Goal: Transaction & Acquisition: Purchase product/service

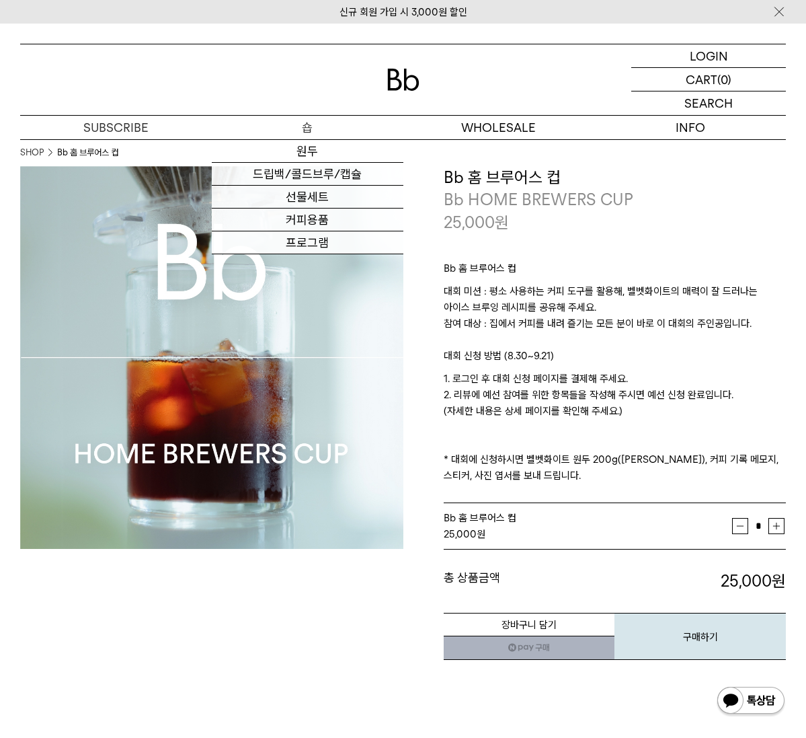
click at [315, 128] on p "숍" at bounding box center [308, 128] width 192 height 24
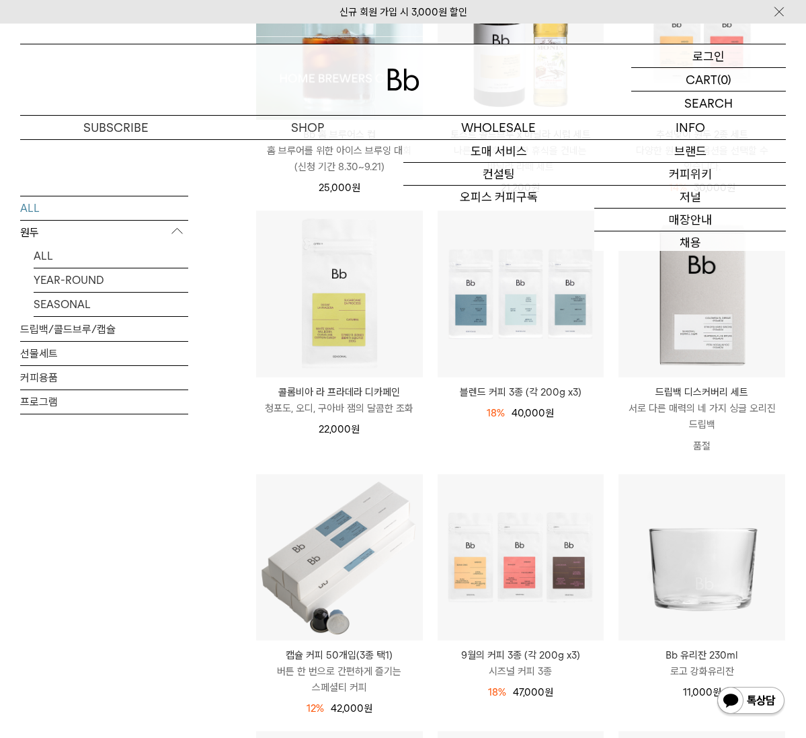
scroll to position [269, 0]
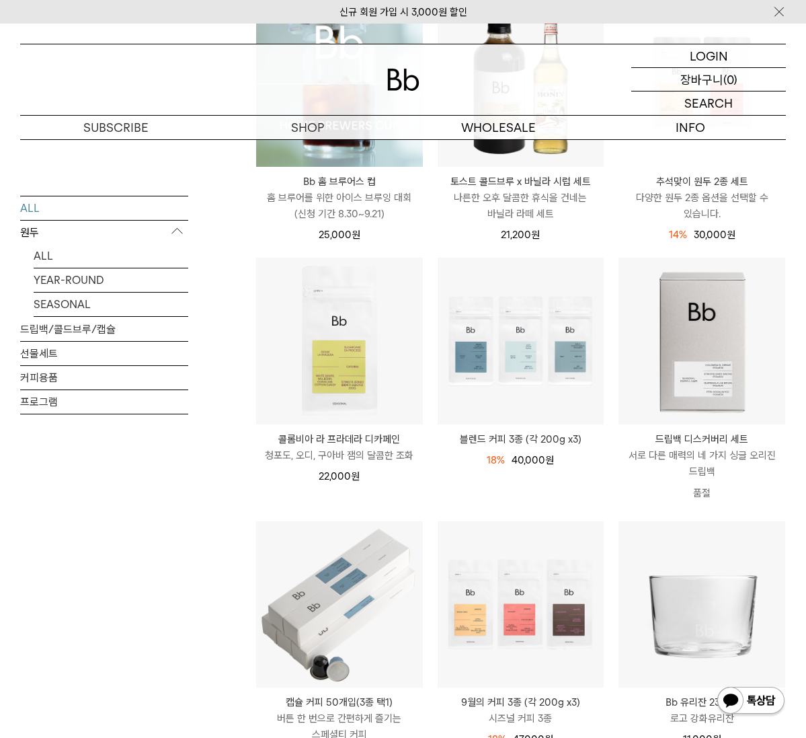
click at [701, 77] on p "장바구니" at bounding box center [701, 79] width 43 height 23
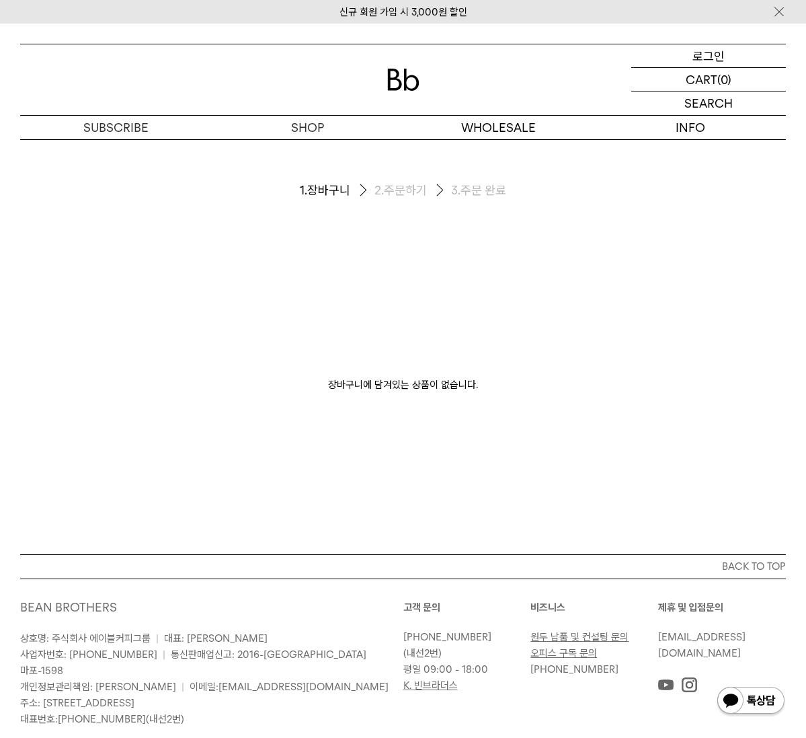
click at [711, 59] on p "로그인" at bounding box center [708, 55] width 32 height 23
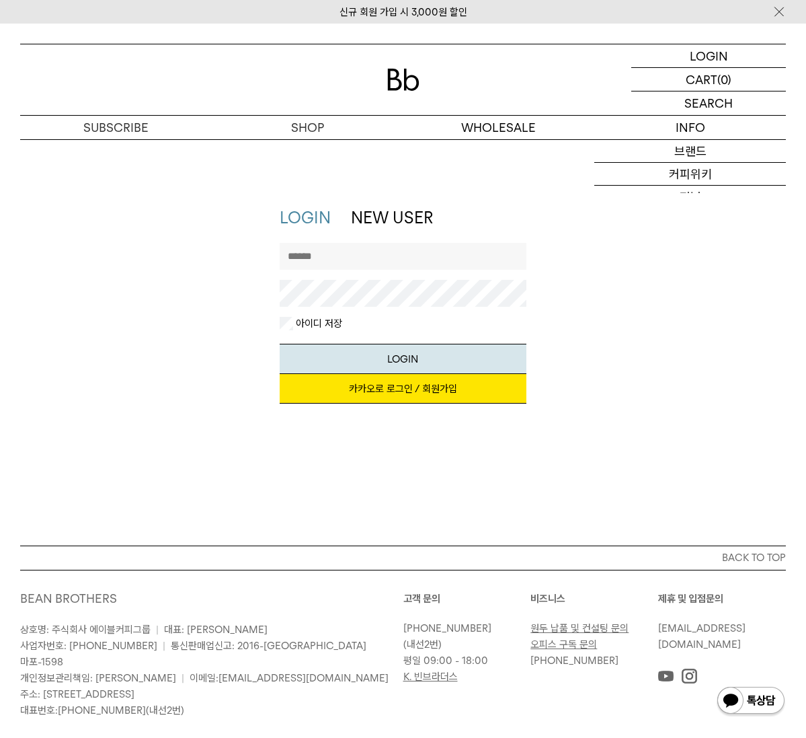
click at [453, 250] on input "text" at bounding box center [403, 256] width 246 height 27
type input "*"
click at [386, 398] on link "카카오로 로그인 / 회원가입" at bounding box center [403, 389] width 246 height 30
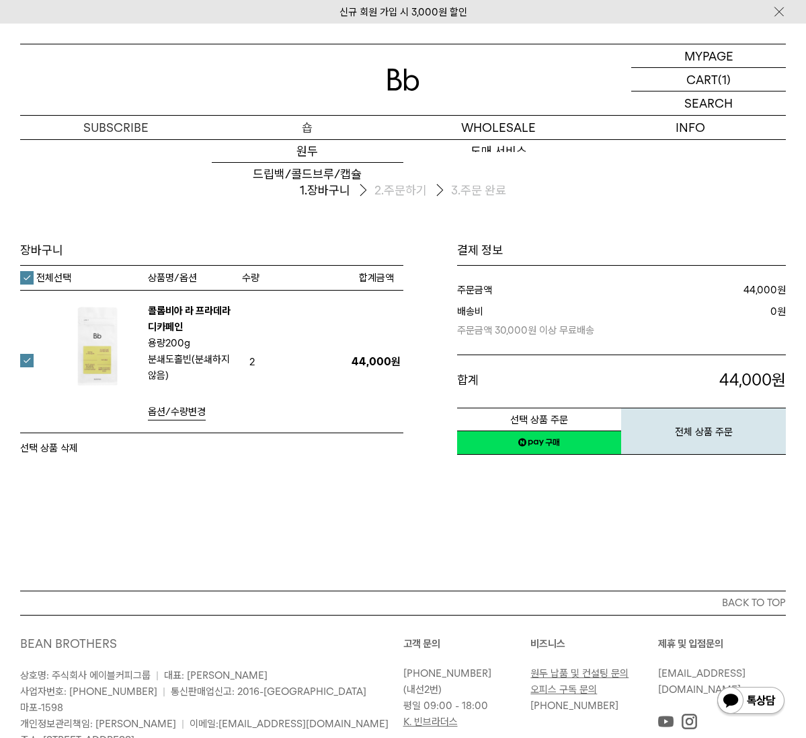
click at [308, 134] on p "숍" at bounding box center [308, 128] width 192 height 24
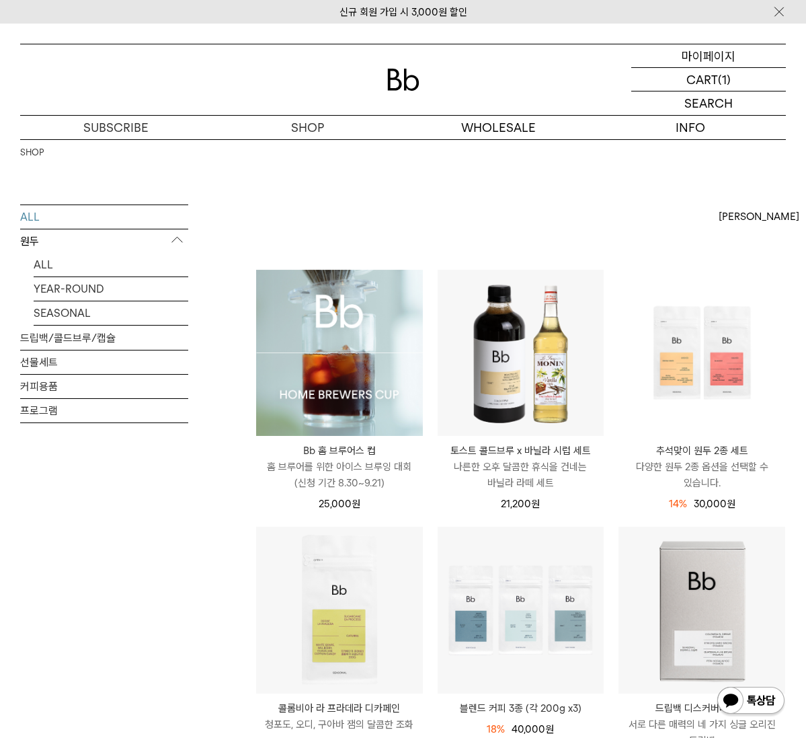
click at [713, 58] on p "마이페이지" at bounding box center [709, 55] width 54 height 23
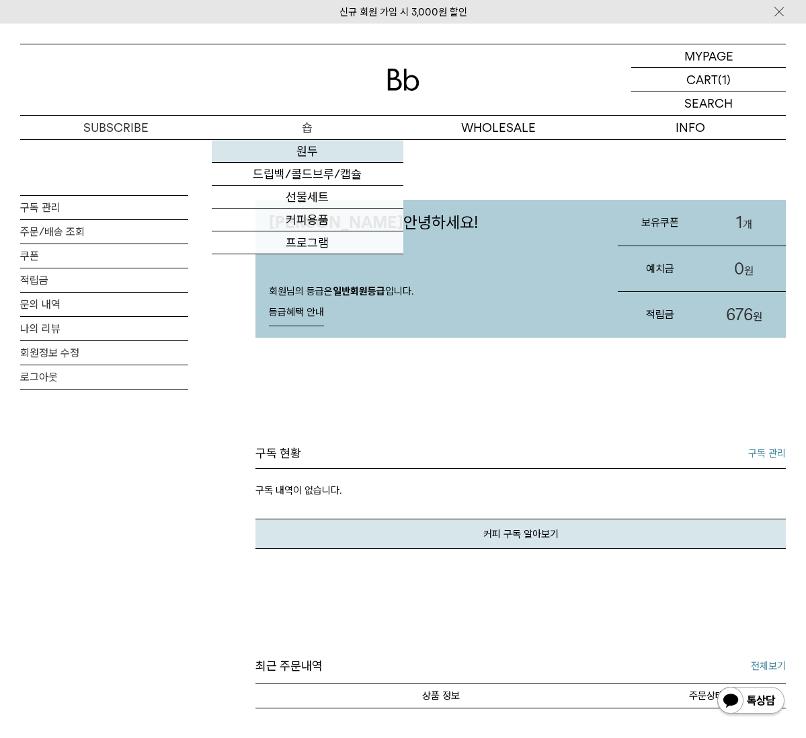
click at [315, 153] on link "원두" at bounding box center [308, 151] width 192 height 23
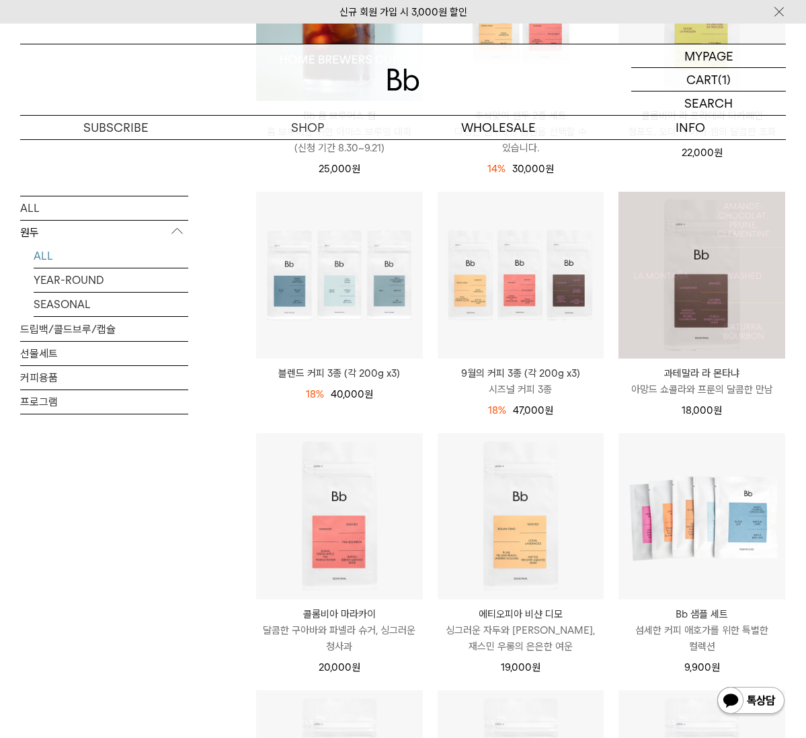
scroll to position [336, 0]
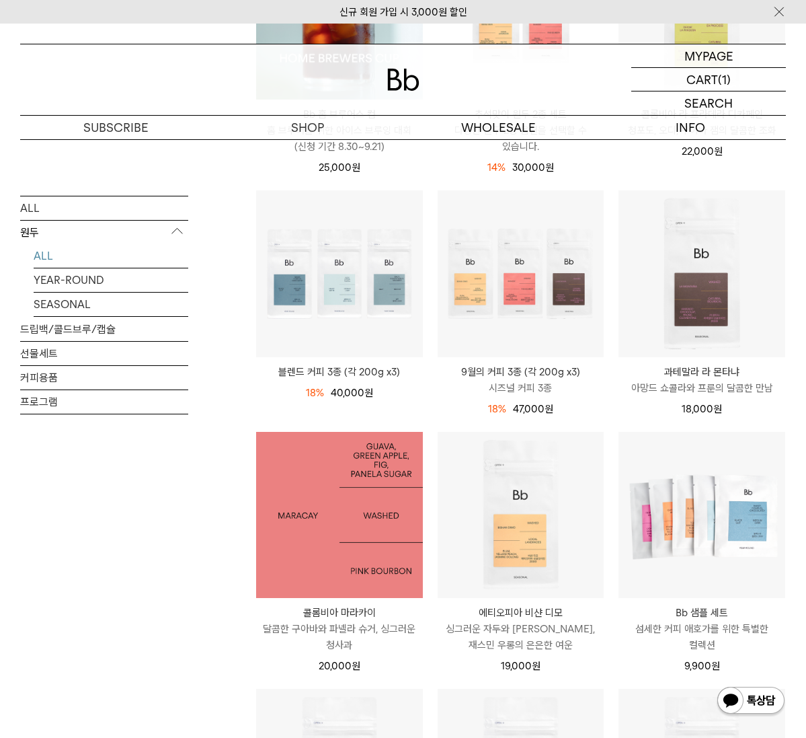
click at [354, 517] on img at bounding box center [339, 515] width 167 height 167
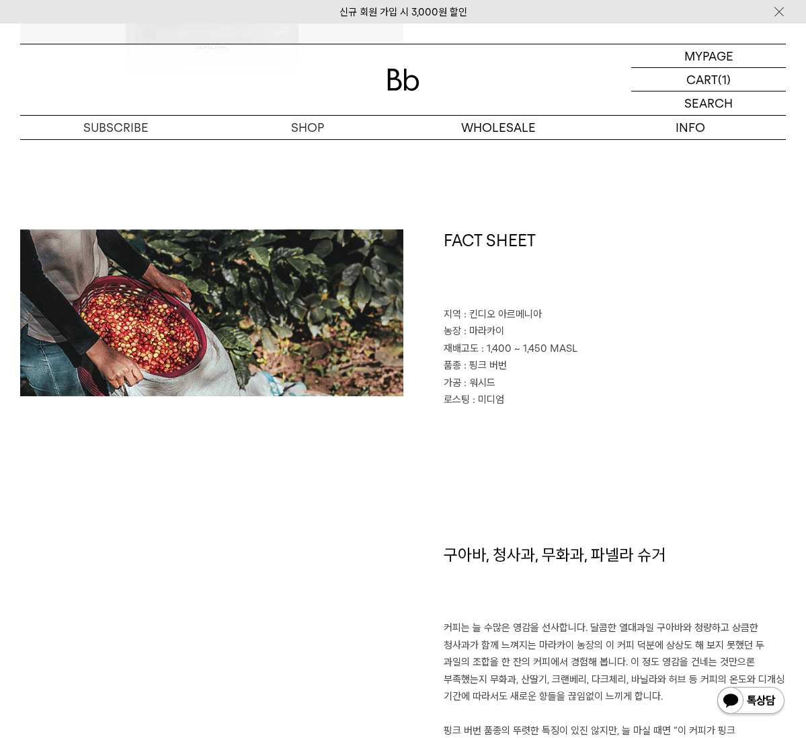
scroll to position [807, 0]
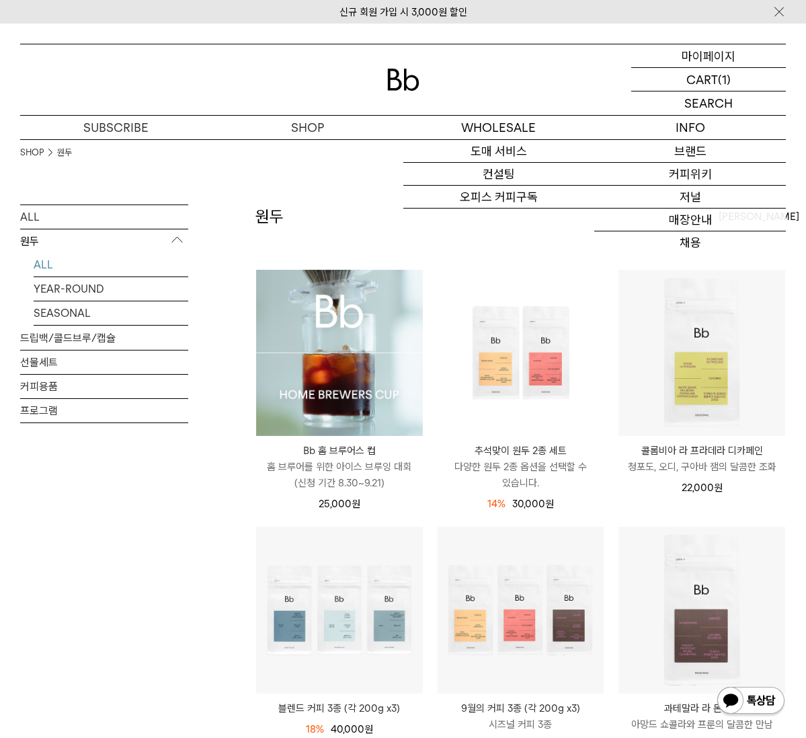
click at [715, 57] on p "마이페이지" at bounding box center [709, 55] width 54 height 23
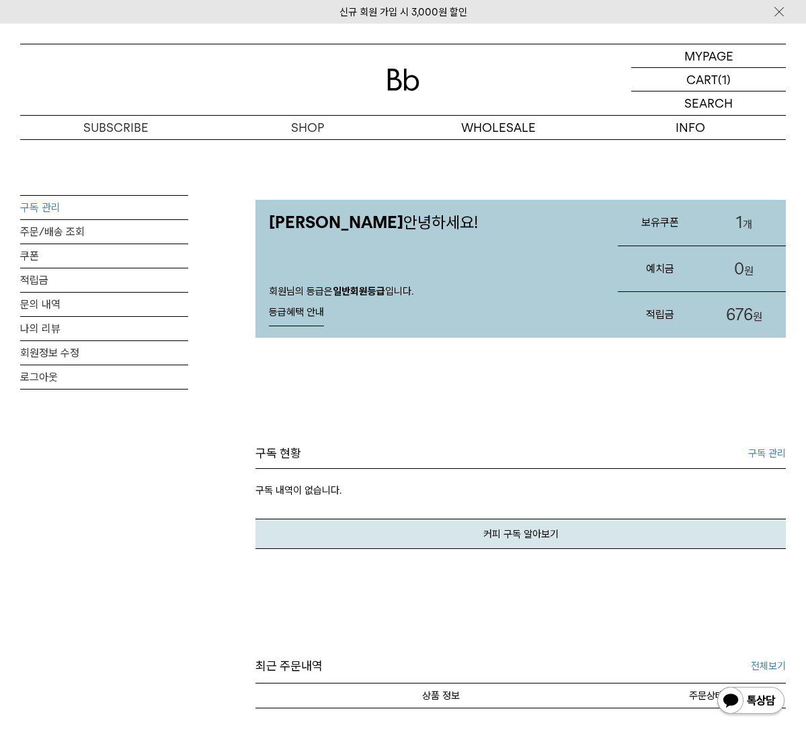
click at [42, 213] on link "구독 관리" at bounding box center [104, 208] width 168 height 24
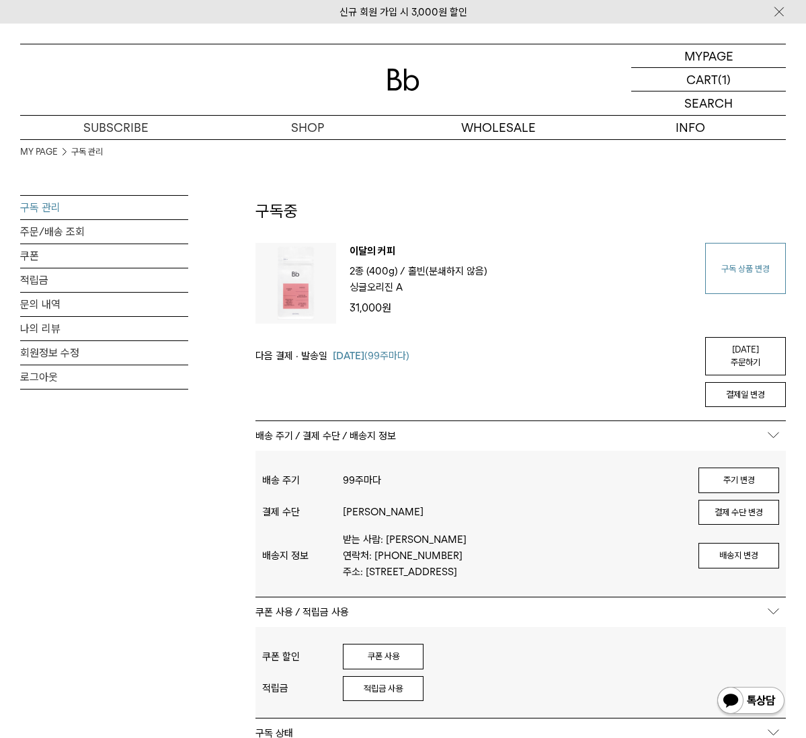
click at [705, 259] on link "구독 상품 변경" at bounding box center [745, 268] width 81 height 51
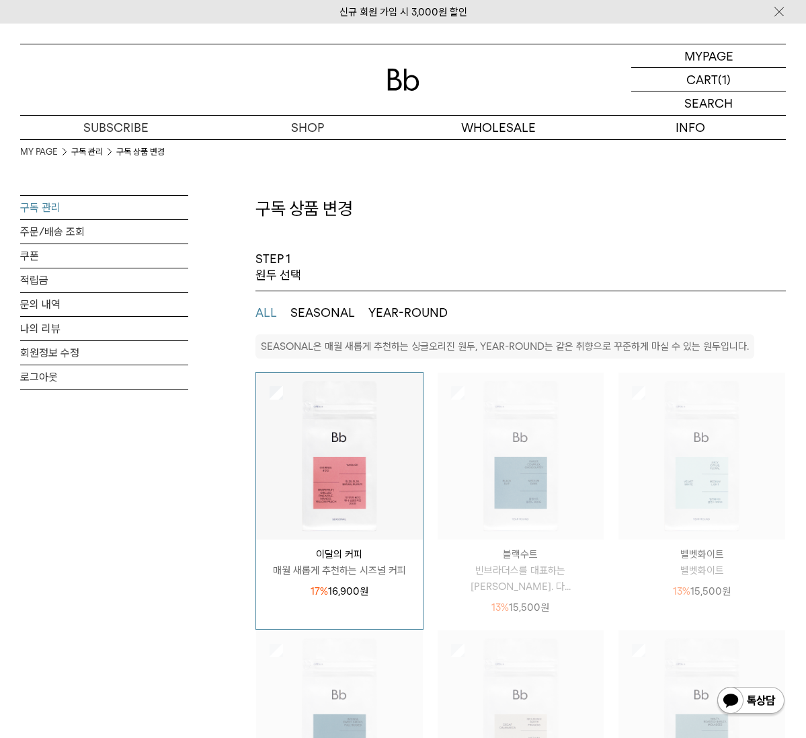
select select "**"
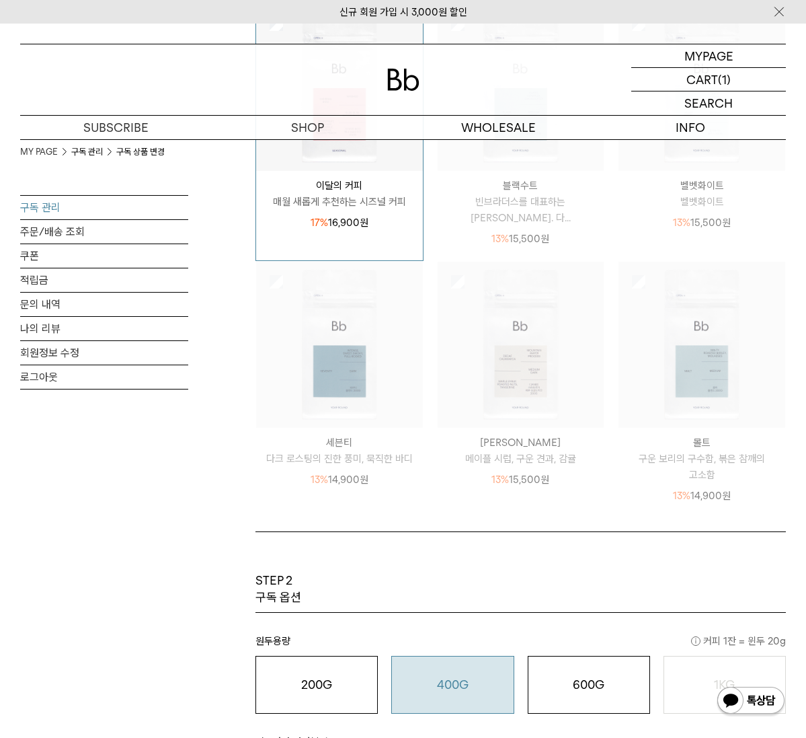
scroll to position [403, 0]
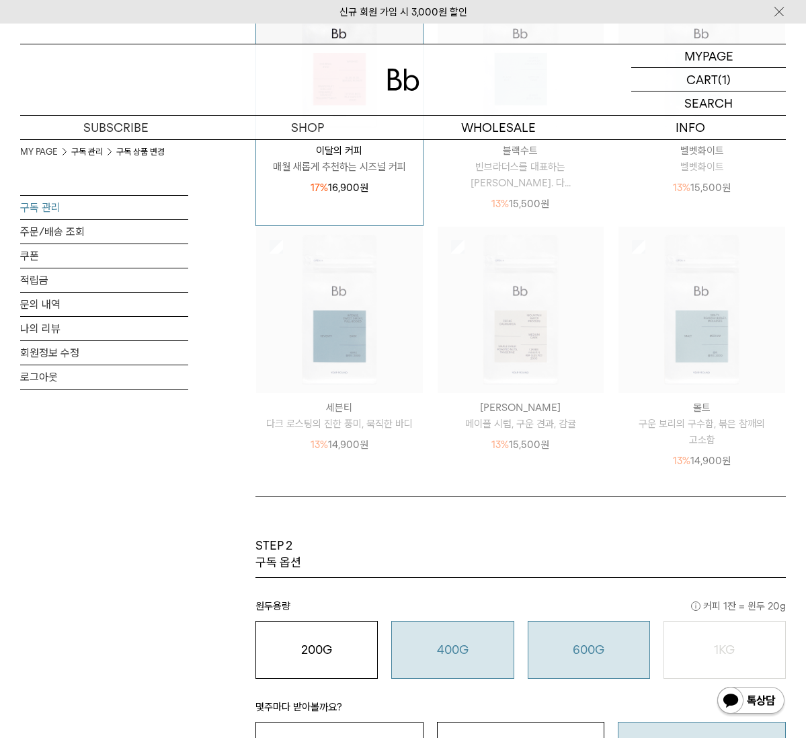
click at [535, 641] on div "600G 43,000 원" at bounding box center [589, 649] width 108 height 16
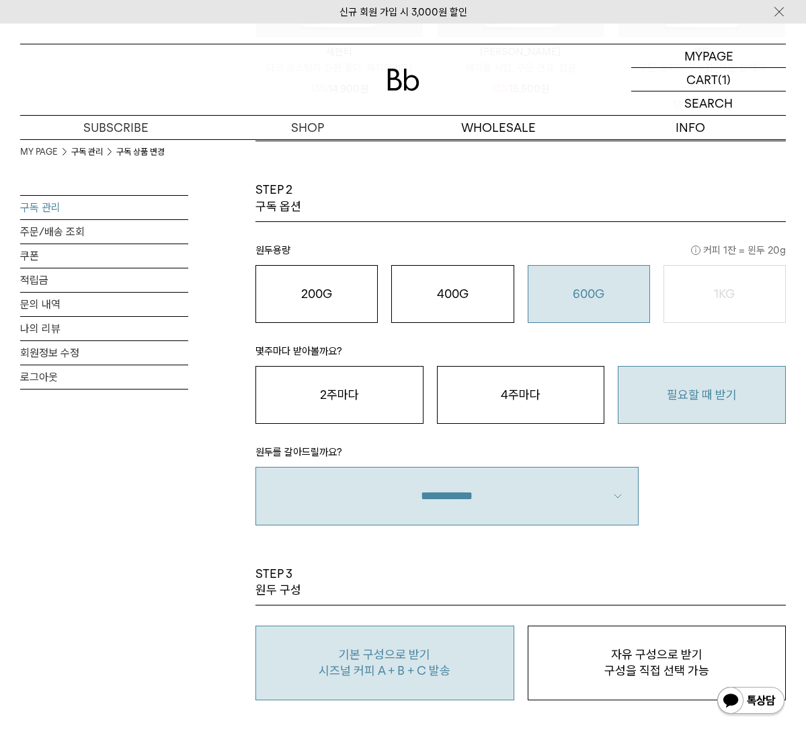
scroll to position [807, 0]
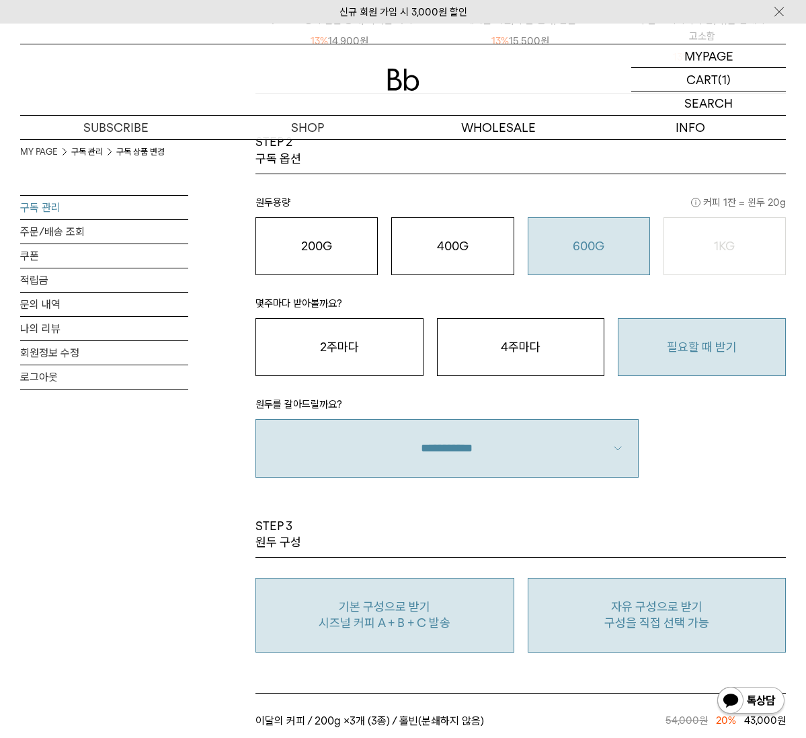
click at [535, 614] on p "구성을 직접 선택 가능" at bounding box center [657, 622] width 244 height 16
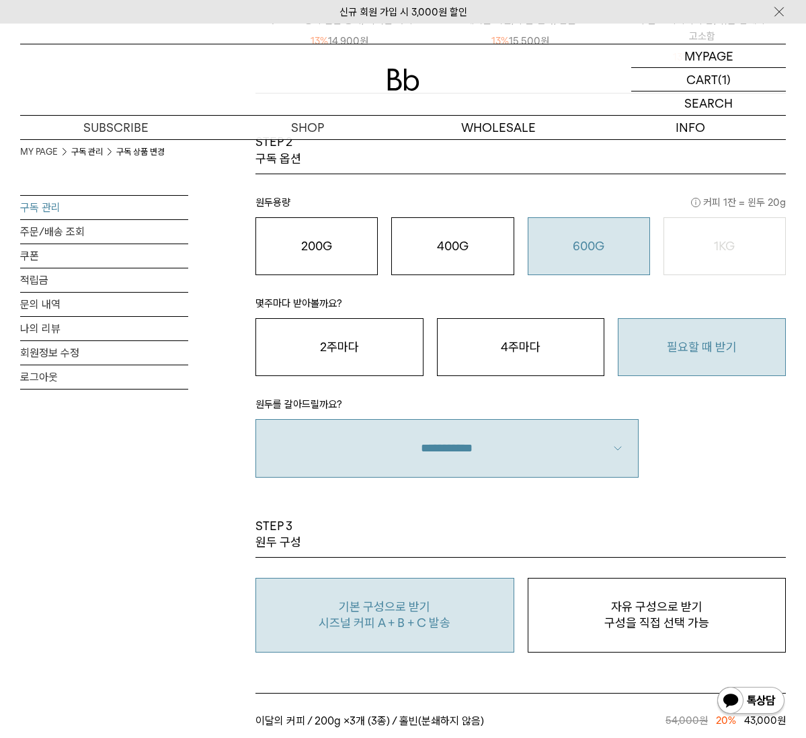
type input "*"
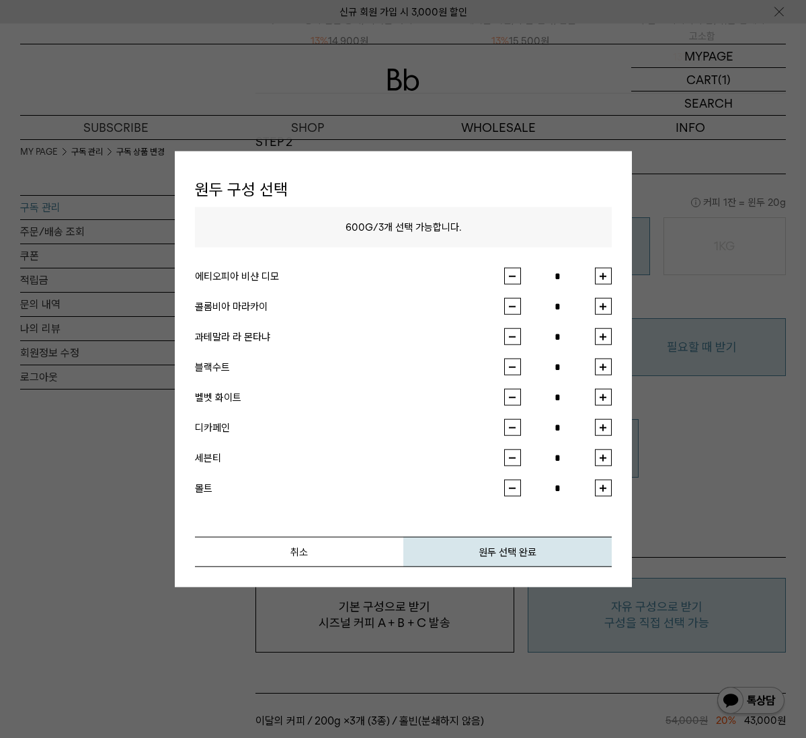
click at [409, 168] on div "원두 구성 선택 600G / 3 개 선택 가능합니다. 에티오피아 비샨 디모 * 콜롬비아 마라카이 * 과테말라 라 몬타냐 * *" at bounding box center [403, 369] width 457 height 436
click at [603, 370] on button "button" at bounding box center [603, 366] width 17 height 17
type input "*"
click at [366, 552] on button "취소" at bounding box center [299, 551] width 208 height 30
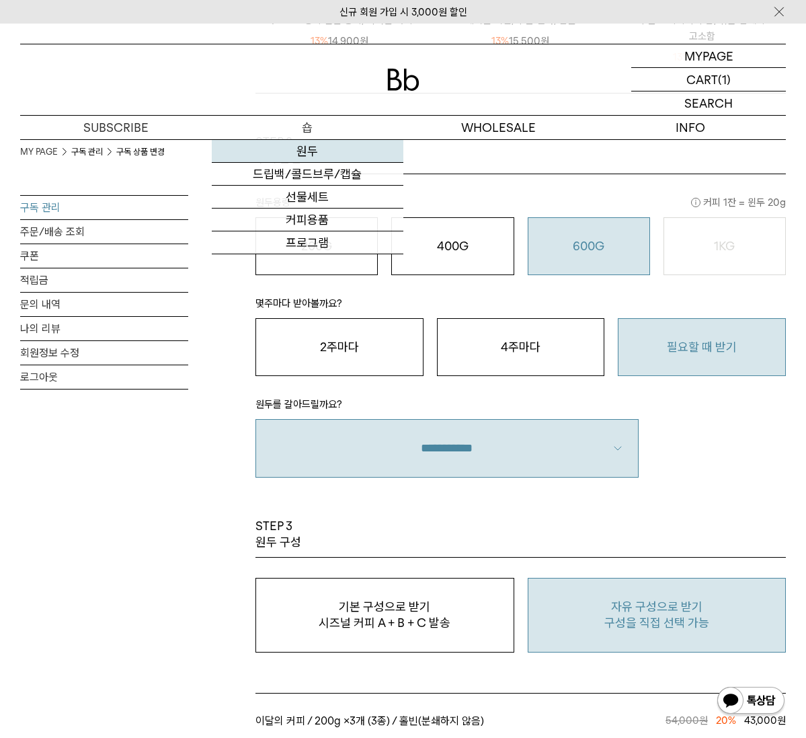
click at [303, 148] on link "원두" at bounding box center [308, 151] width 192 height 23
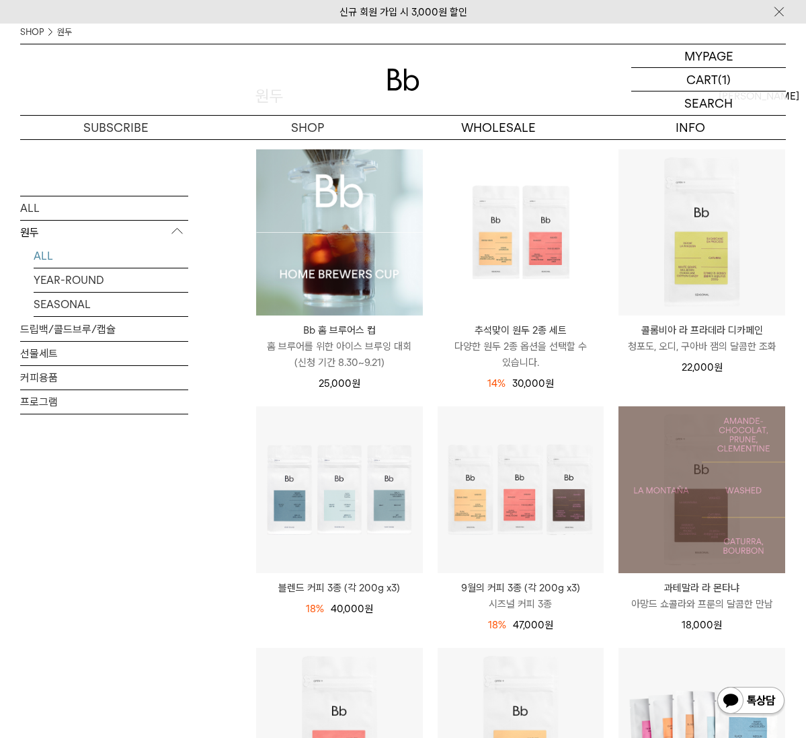
scroll to position [67, 0]
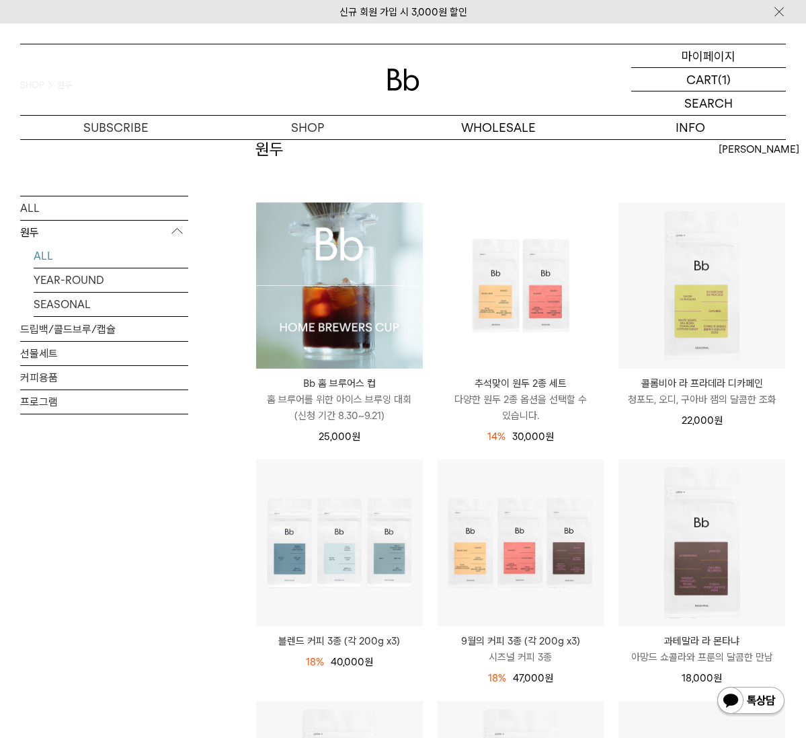
click at [684, 56] on p "마이페이지" at bounding box center [709, 55] width 54 height 23
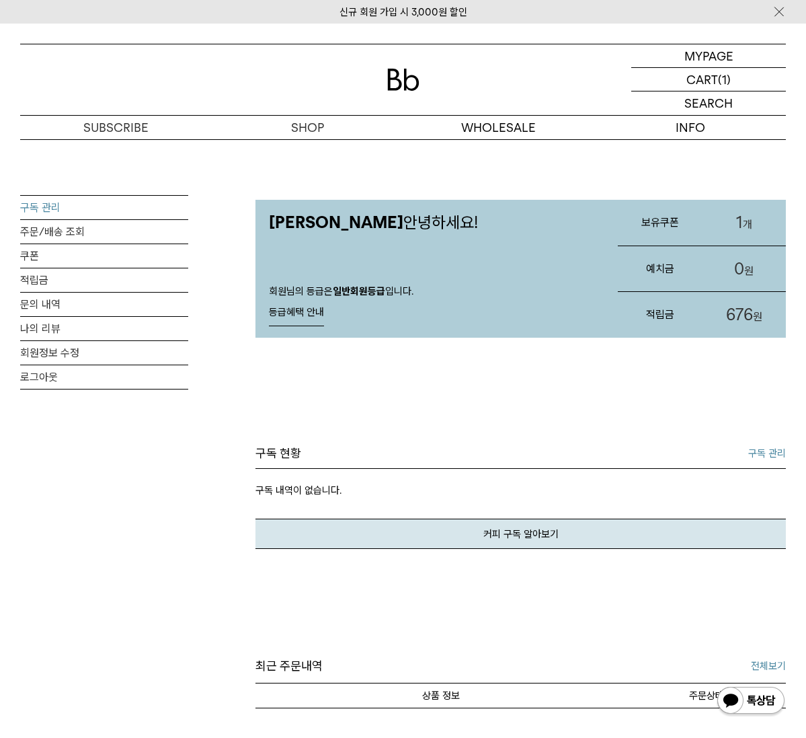
click at [43, 205] on link "구독 관리" at bounding box center [104, 208] width 168 height 24
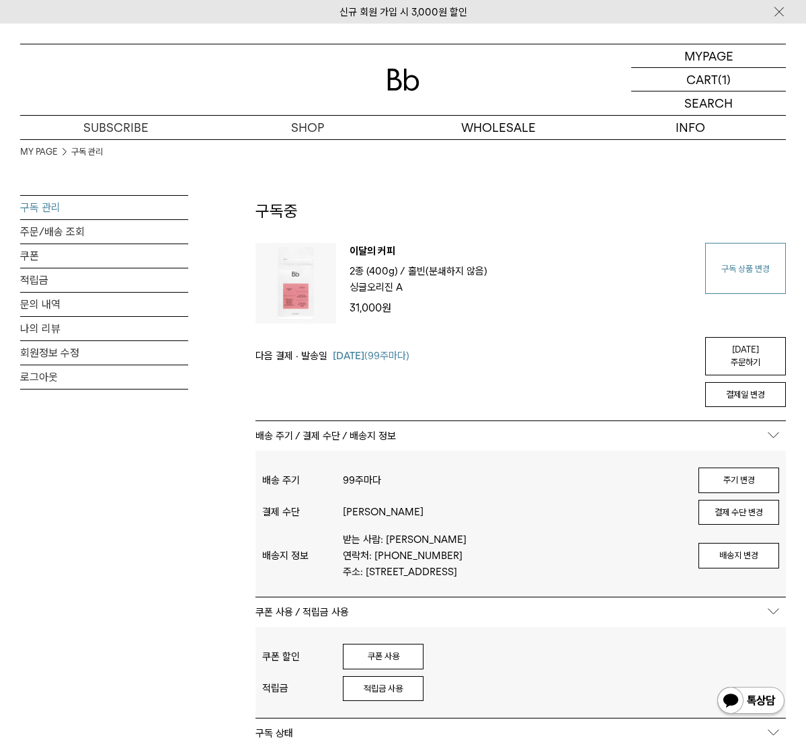
click at [705, 269] on link "구독 상품 변경" at bounding box center [745, 268] width 81 height 51
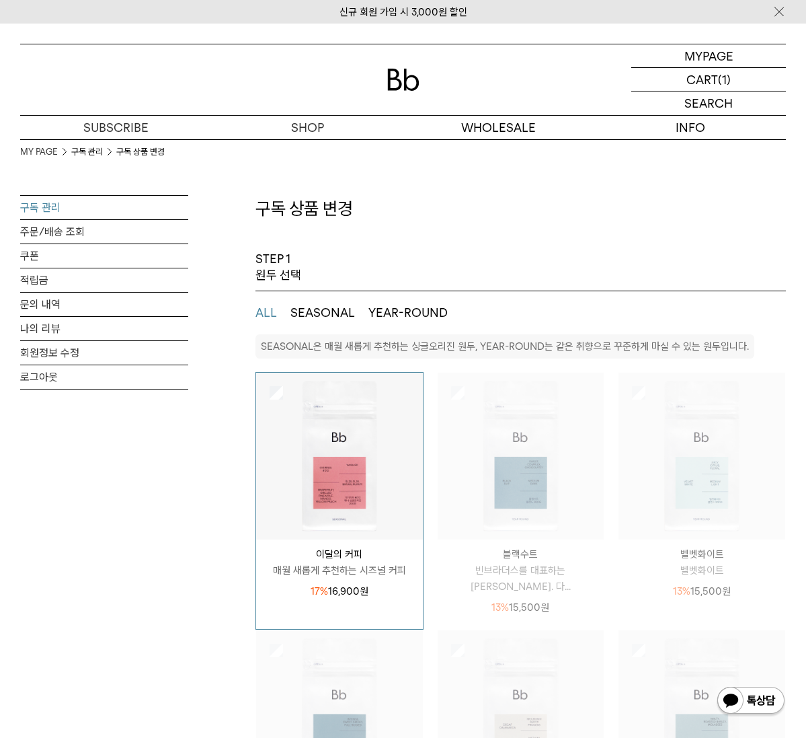
select select "**"
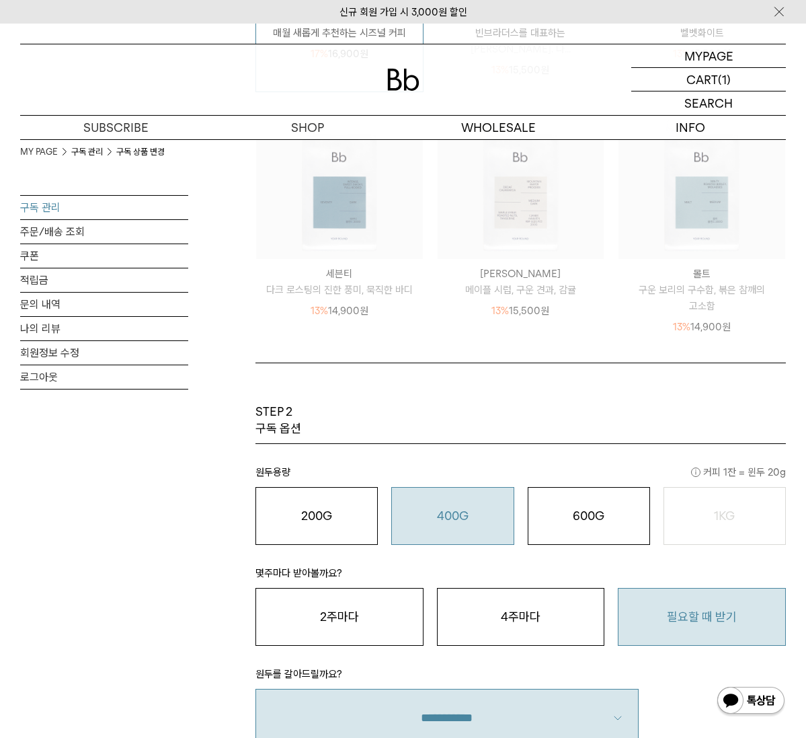
scroll to position [538, 0]
click at [535, 507] on div "600G 43,000 원" at bounding box center [589, 515] width 108 height 16
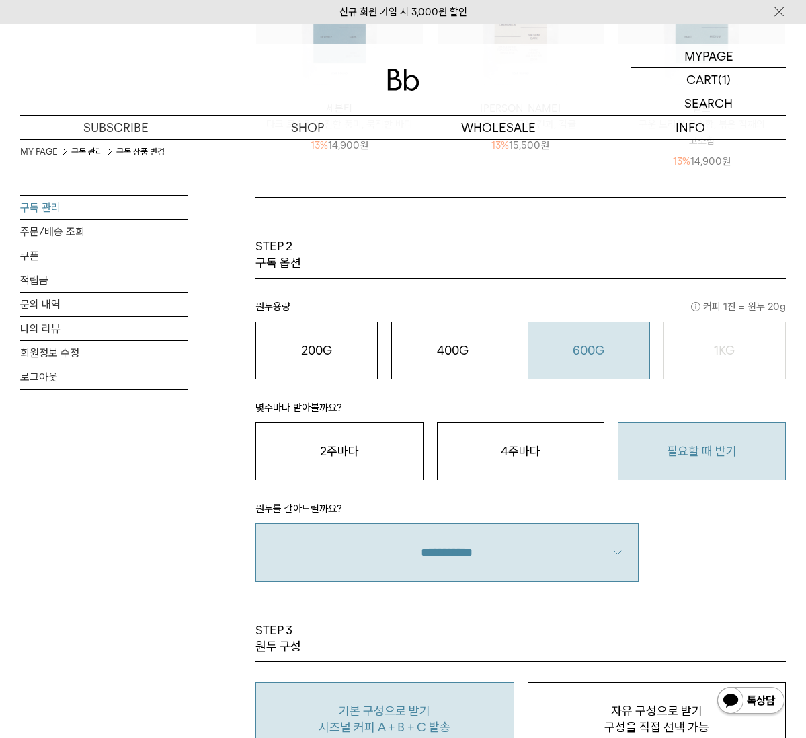
scroll to position [941, 0]
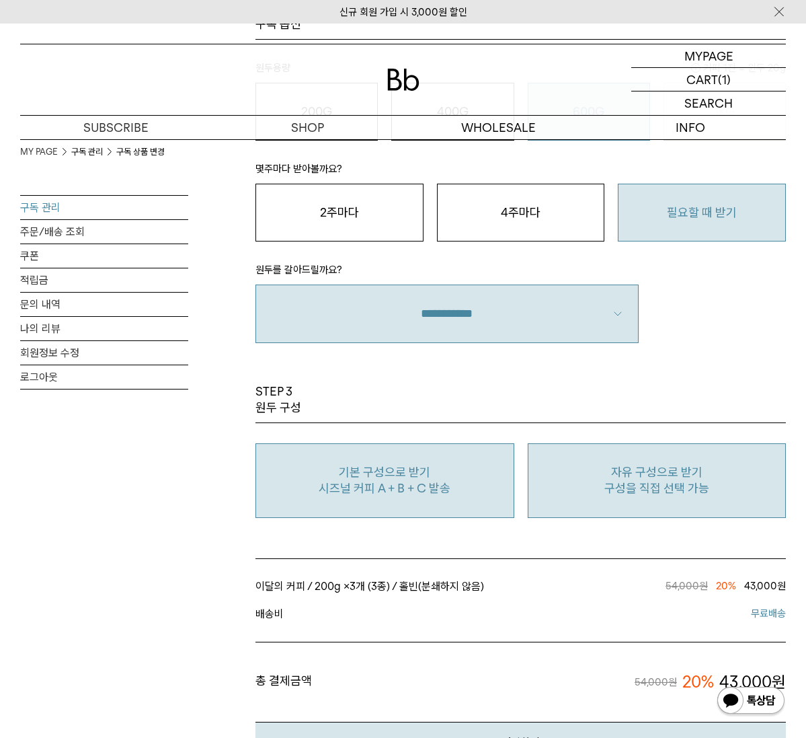
click at [535, 464] on p "자유 구성으로 받기" at bounding box center [657, 472] width 244 height 16
type input "*"
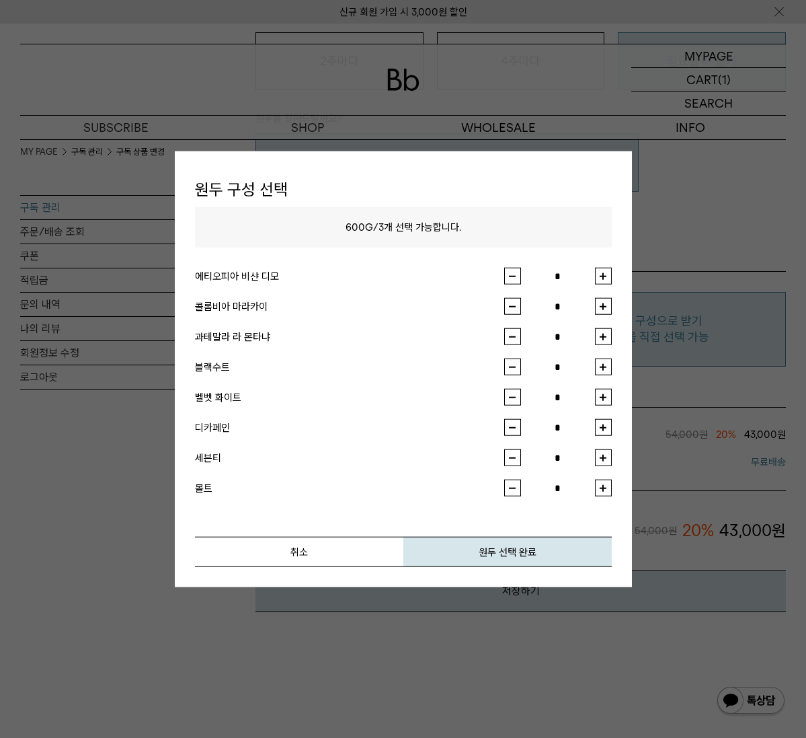
scroll to position [1143, 0]
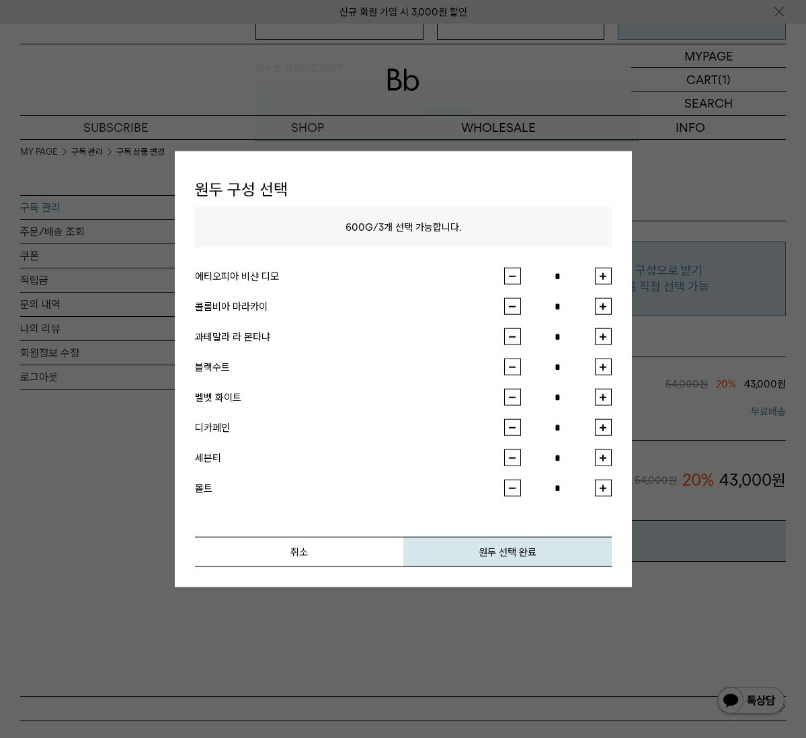
click at [601, 368] on button "button" at bounding box center [603, 366] width 17 height 17
type input "*"
click at [598, 307] on button "button" at bounding box center [603, 306] width 17 height 17
click at [498, 559] on button "원두 선택 완료" at bounding box center [507, 551] width 208 height 30
click at [354, 551] on button "취소" at bounding box center [299, 551] width 208 height 30
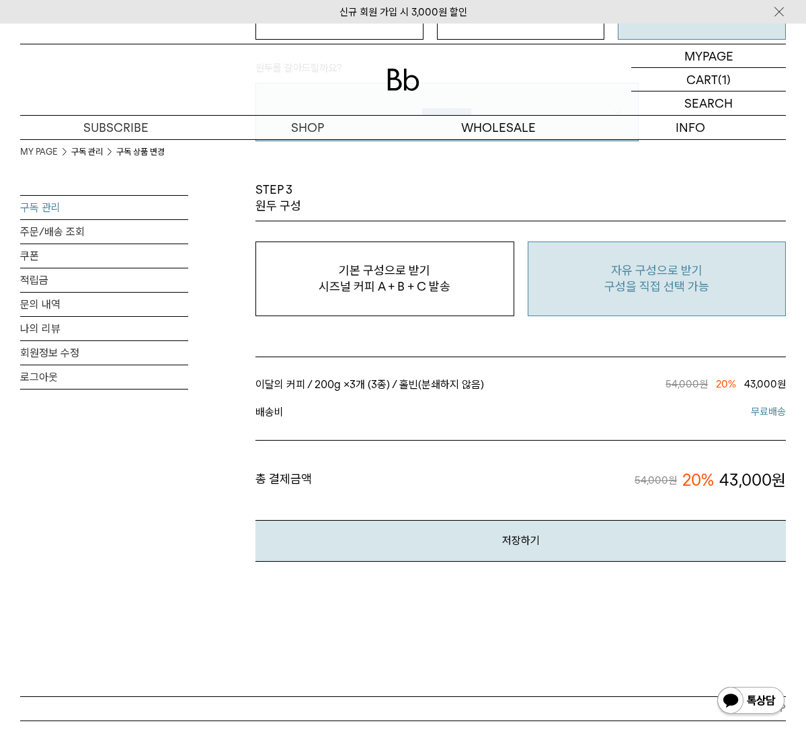
drag, startPoint x: 387, startPoint y: 196, endPoint x: 699, endPoint y: 251, distance: 316.9
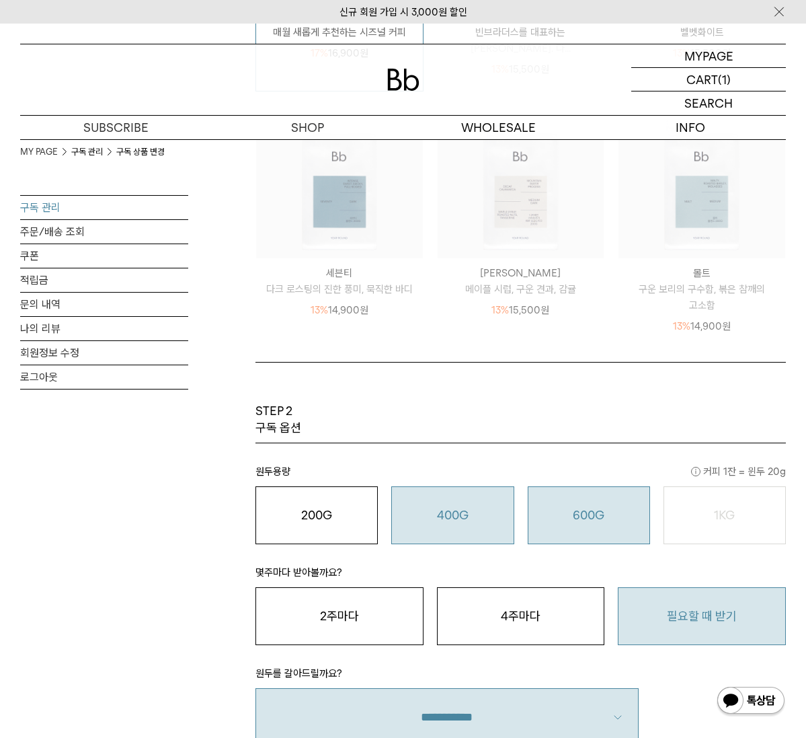
click at [391, 486] on button "400G 31,000 원" at bounding box center [452, 515] width 122 height 58
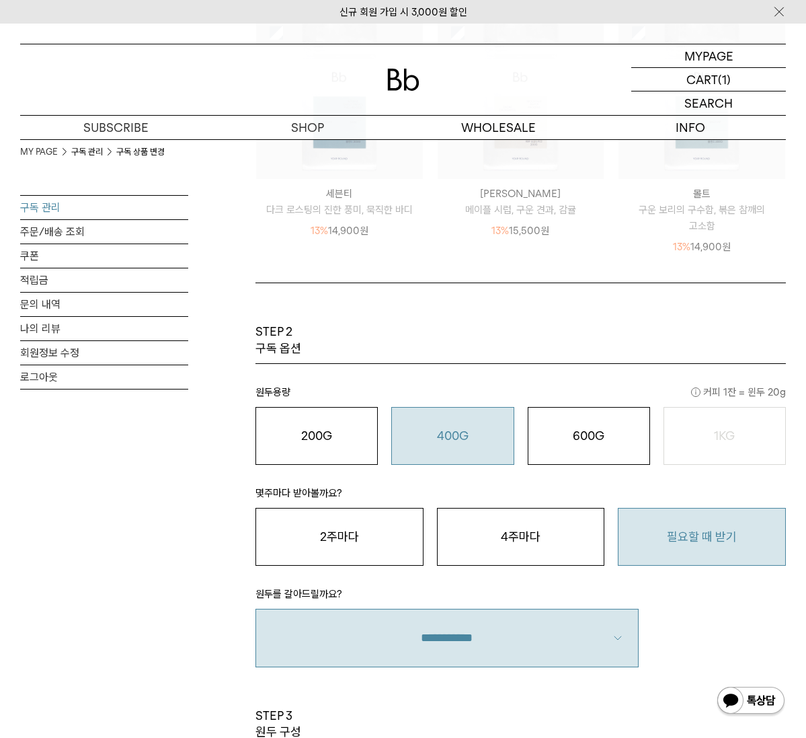
scroll to position [1008, 0]
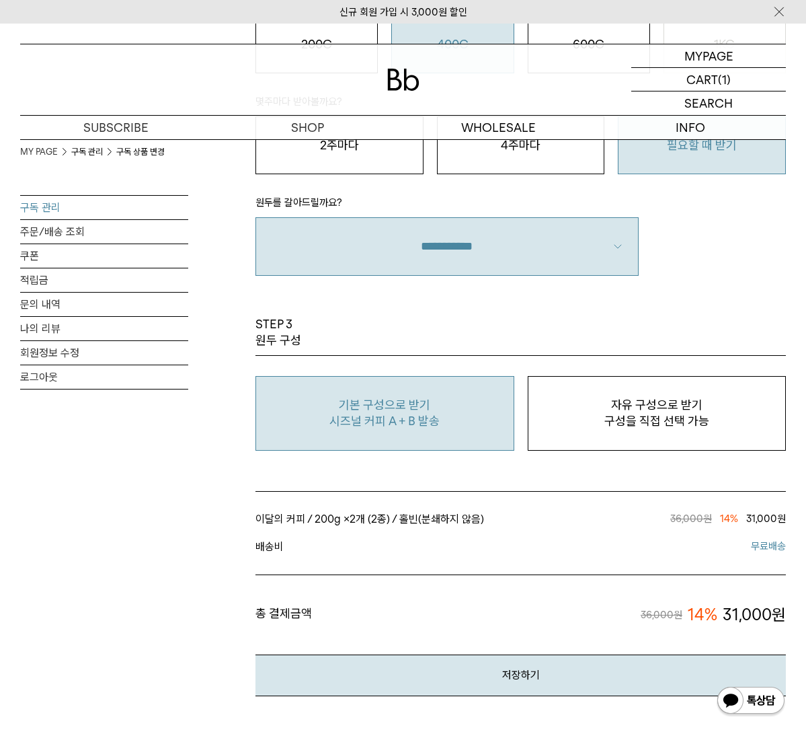
click at [559, 413] on p "구성을 직접 선택 가능" at bounding box center [657, 421] width 244 height 16
type input "*"
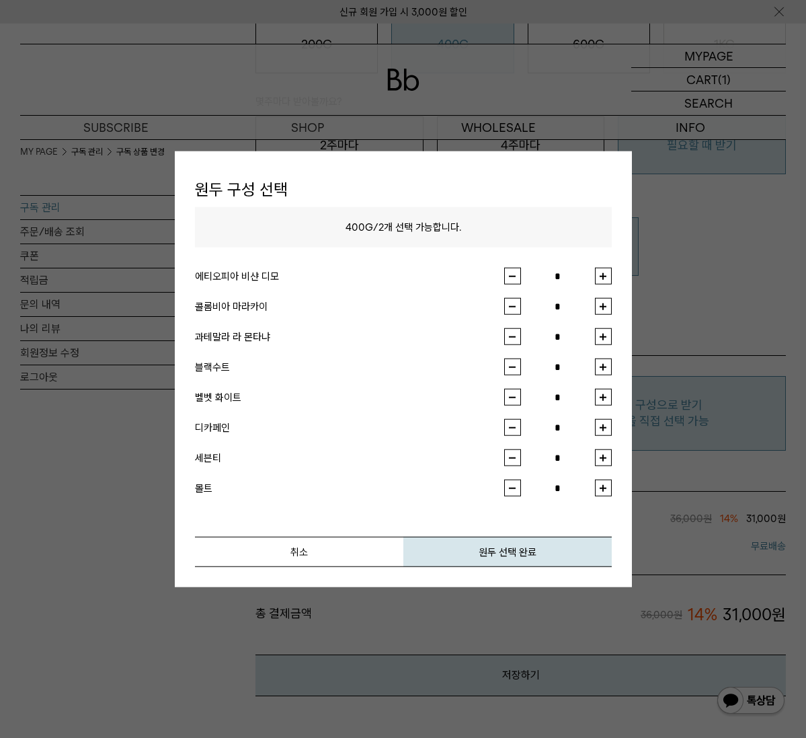
click at [604, 307] on button "button" at bounding box center [603, 306] width 17 height 17
type input "*"
click at [600, 363] on button "button" at bounding box center [603, 366] width 17 height 17
type input "*"
click at [520, 553] on button "원두 선택 완료" at bounding box center [507, 551] width 208 height 30
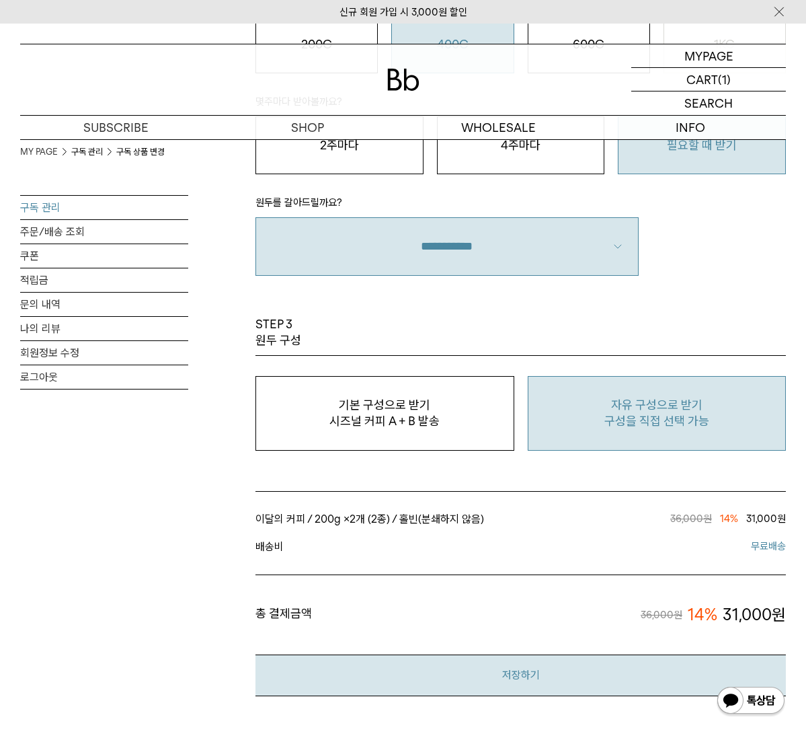
click at [461, 654] on button "저장하기" at bounding box center [520, 674] width 530 height 41
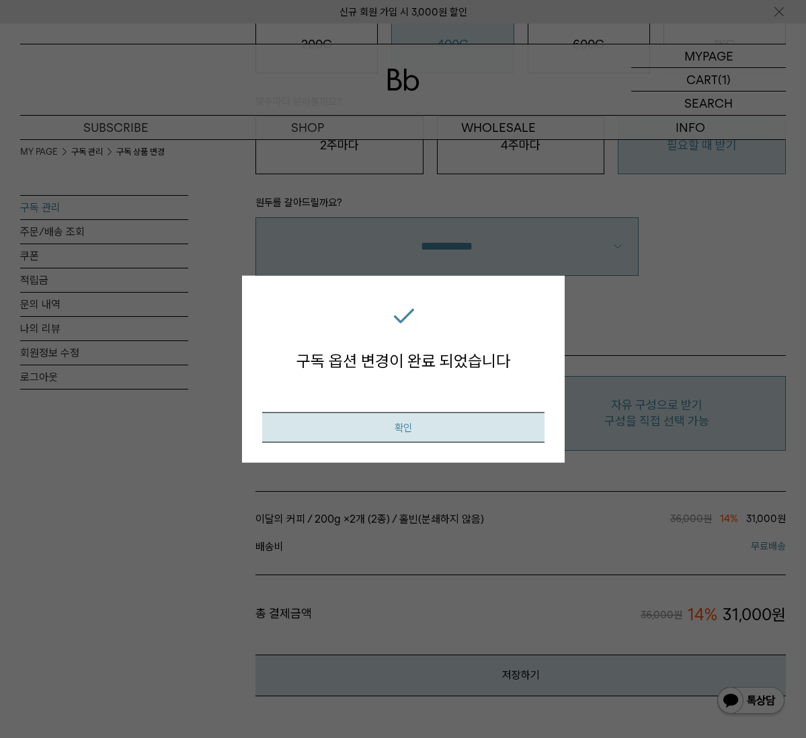
click at [390, 429] on button "확인" at bounding box center [403, 427] width 282 height 30
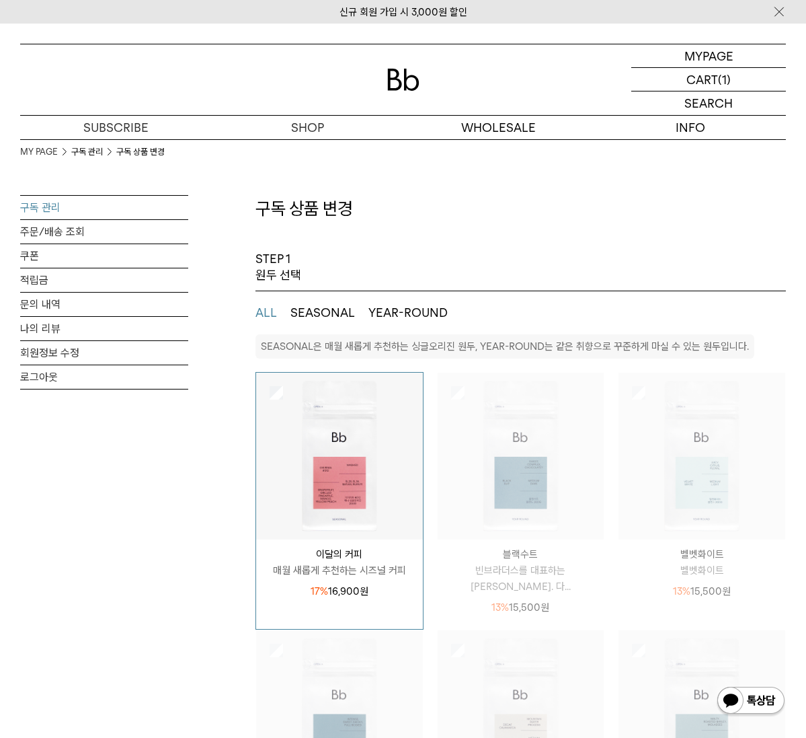
select select "**"
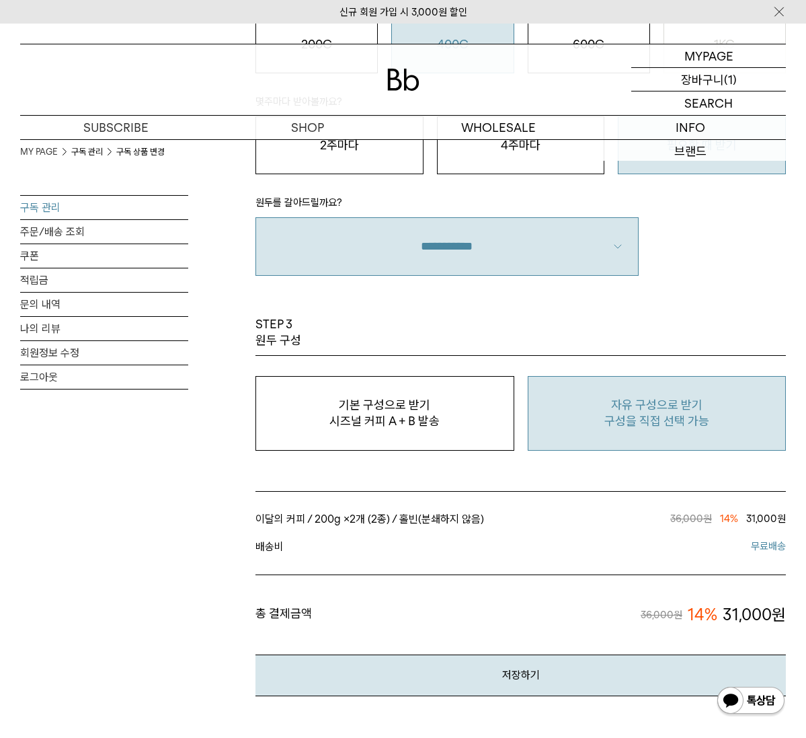
click at [694, 77] on p "장바구니" at bounding box center [702, 79] width 43 height 23
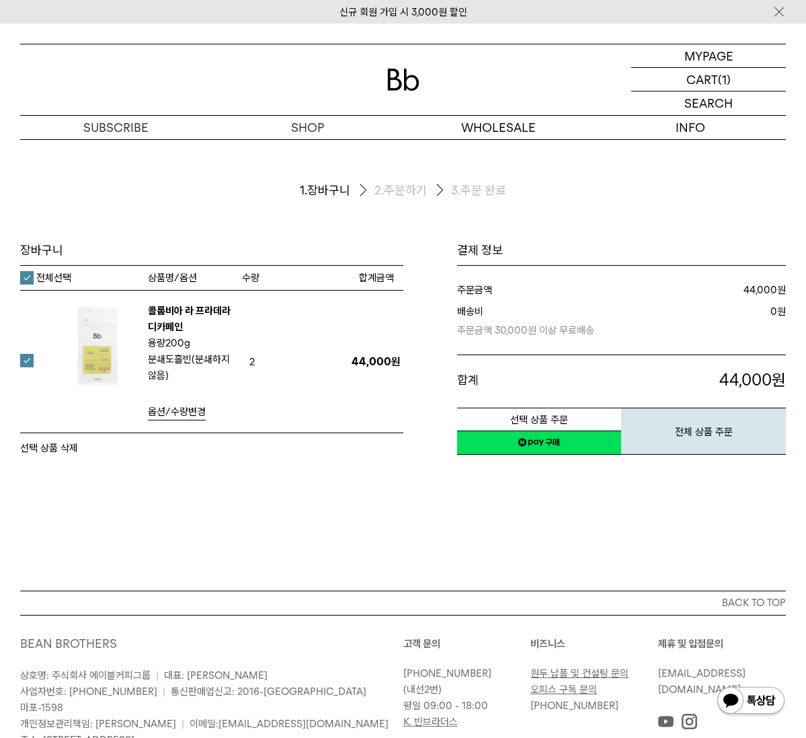
click at [188, 407] on span "옵션/수량변경" at bounding box center [177, 411] width 58 height 12
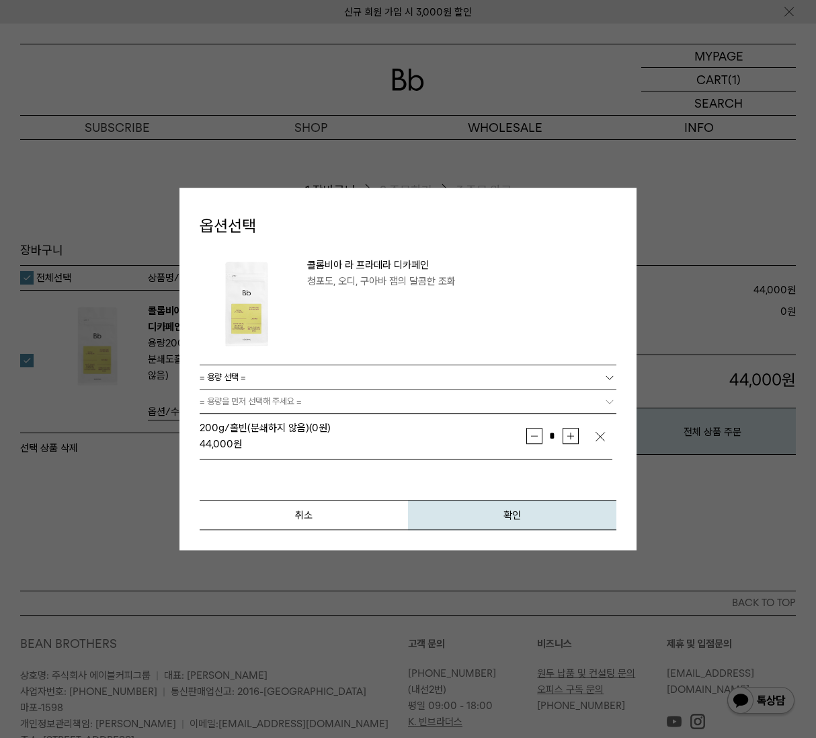
click at [532, 438] on button "감소" at bounding box center [534, 436] width 16 height 16
type input "*"
click at [489, 532] on div "옵션선택 콜롬비아 라 프라데라 디카페인 청포도, 오디, 구아바 잼의 달콤한 조화 배송비 3,000원 조건별배송 ****" at bounding box center [408, 369] width 457 height 363
click at [496, 520] on button "확인" at bounding box center [512, 515] width 208 height 30
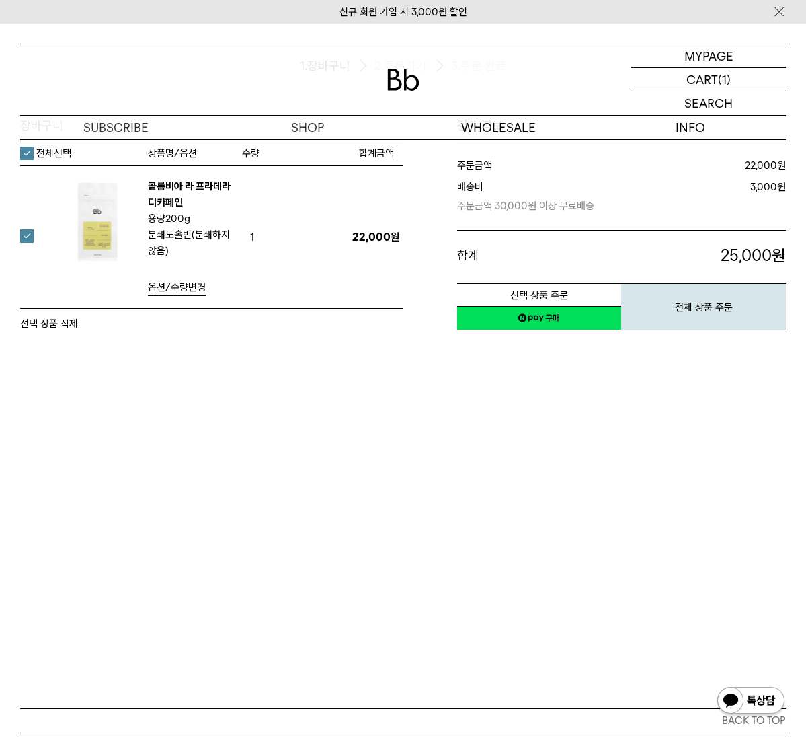
scroll to position [134, 0]
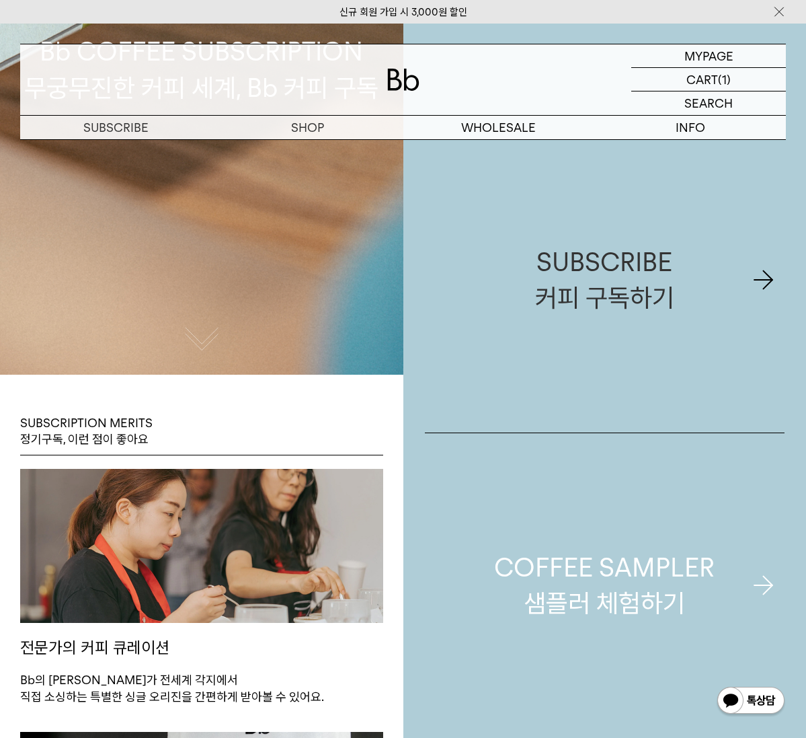
scroll to position [336, 0]
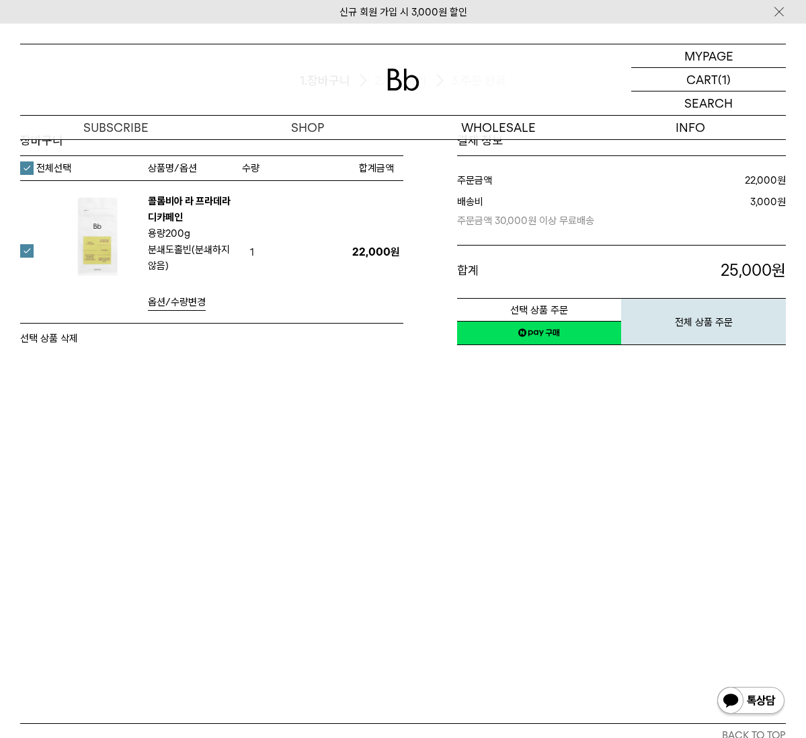
click at [370, 610] on div "장바구니 1. 장바구니 2. 주문하기 3. 주문 완료 장바구니" at bounding box center [403, 376] width 806 height 693
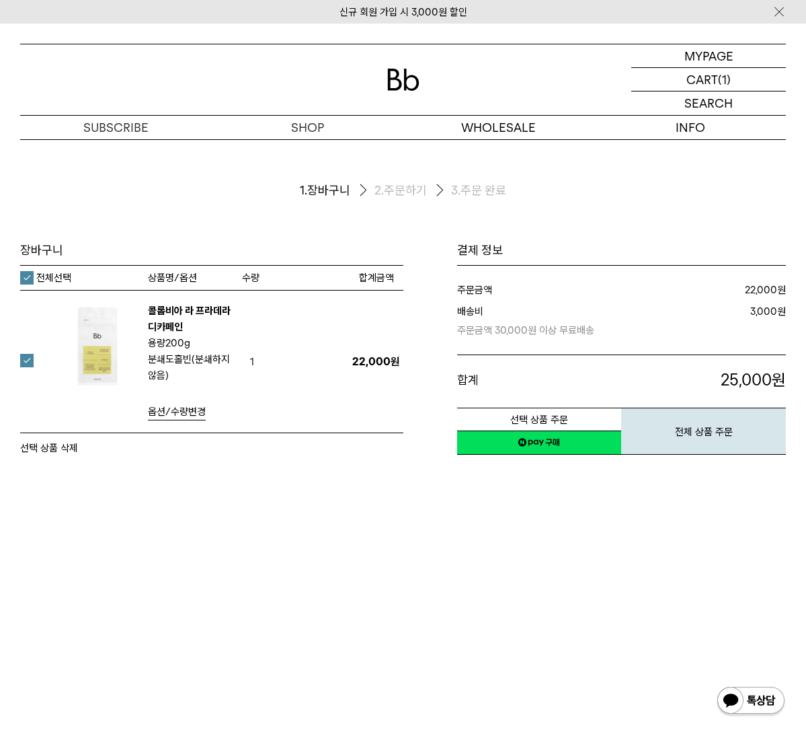
click at [305, 155] on ol "1. 장바구니 2. 주문하기 3. 주문 완료" at bounding box center [403, 190] width 766 height 103
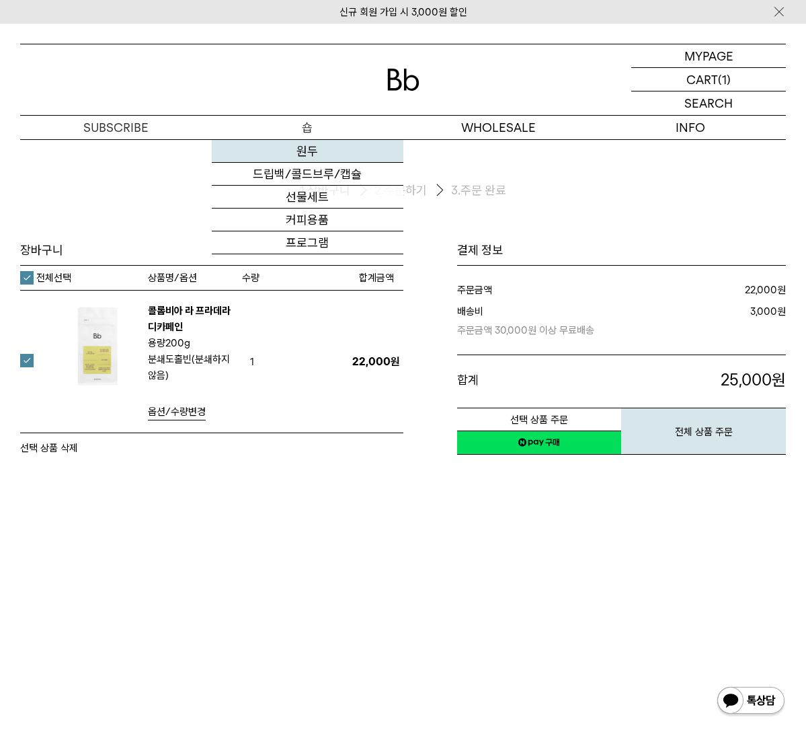
click at [294, 150] on link "원두" at bounding box center [308, 151] width 192 height 23
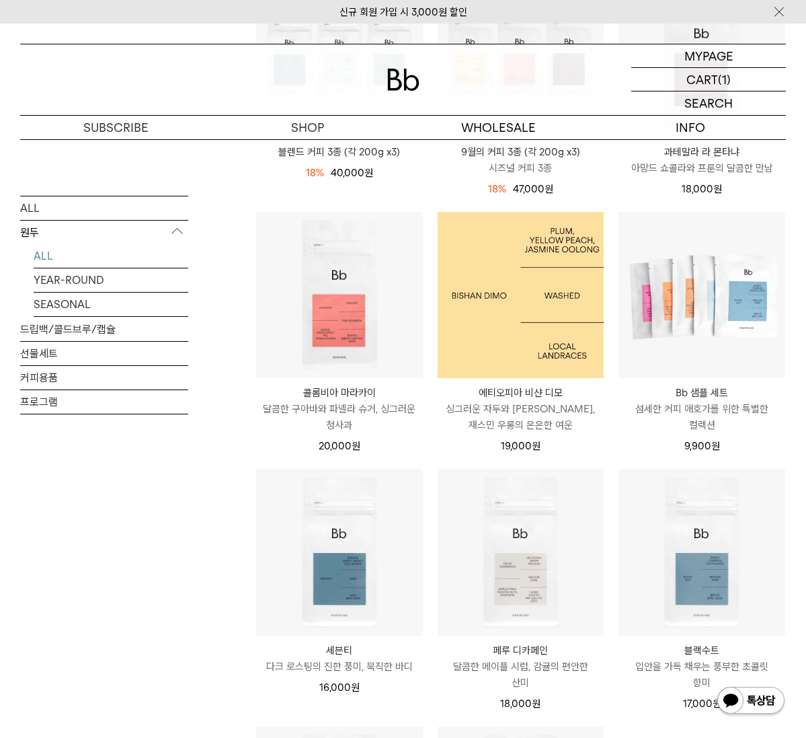
scroll to position [874, 0]
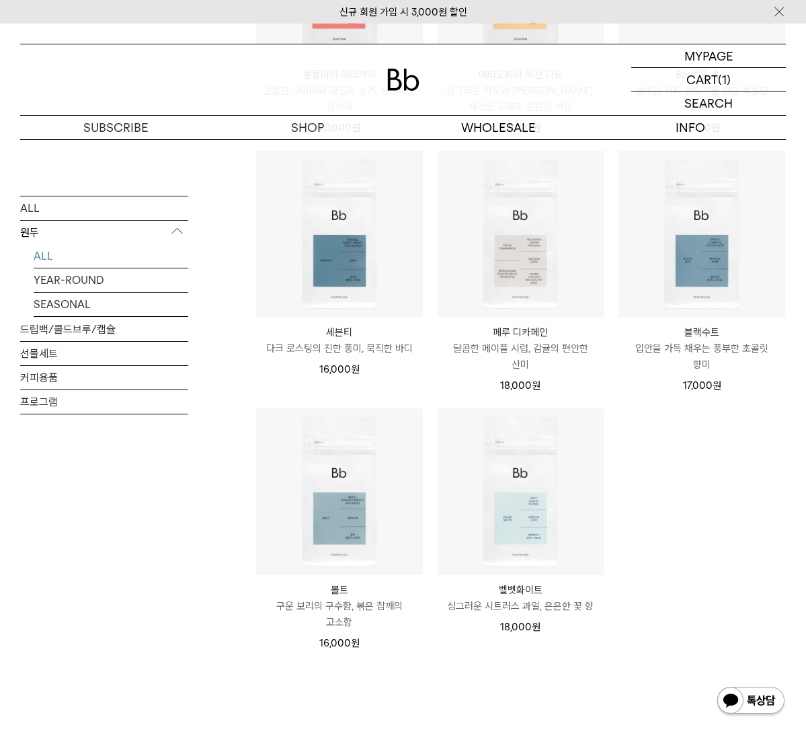
click at [208, 501] on div "ALL 원두 ALL YEAR-ROUND SEASONAL 드립백/콜드브루/캡슐 선물세트 커피용품 프로그램 원두 상품 14 개" at bounding box center [403, 64] width 766 height 1469
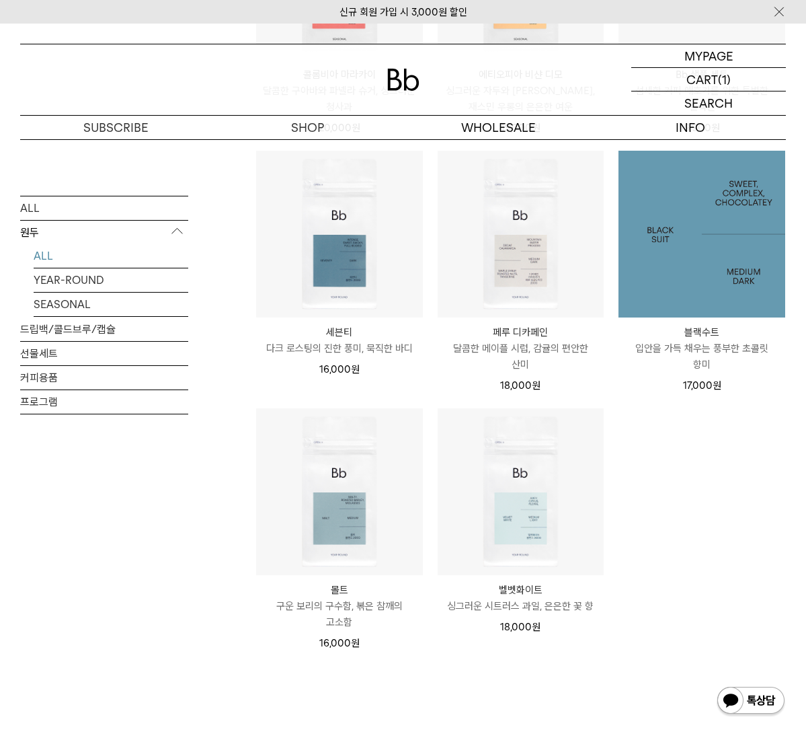
click at [670, 257] on img at bounding box center [702, 234] width 167 height 167
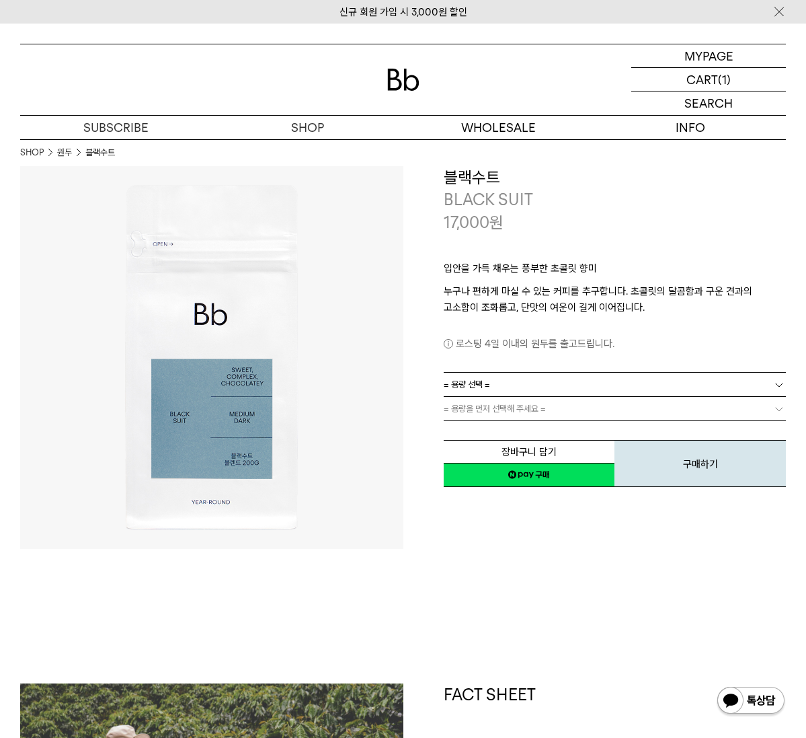
drag, startPoint x: 458, startPoint y: 308, endPoint x: 602, endPoint y: 307, distance: 143.9
click at [602, 307] on p "누구나 편하게 마실 수 있는 커피를 추구합니다. 초콜릿의 달콤함과 구운 견과의 고소함이 조화롭고, 단맛의 여운이 길게 이어집니다." at bounding box center [615, 299] width 343 height 32
drag, startPoint x: 602, startPoint y: 307, endPoint x: 504, endPoint y: 294, distance: 99.0
click at [504, 294] on p "누구나 편하게 마실 수 있는 커피를 추구합니다. 초콜릿의 달콤함과 구운 견과의 고소함이 조화롭고, 단맛의 여운이 길게 이어집니다." at bounding box center [615, 299] width 343 height 32
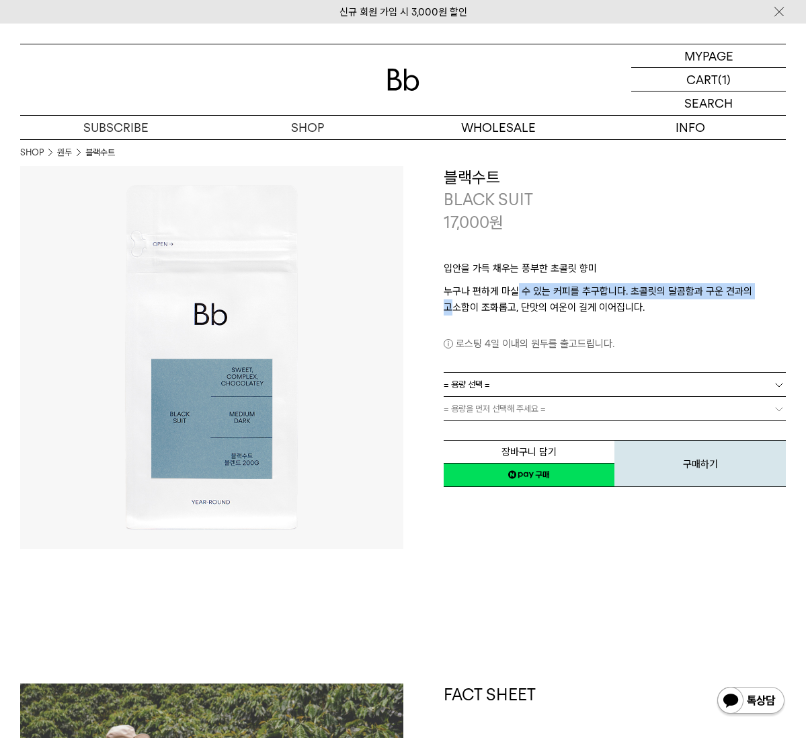
drag, startPoint x: 531, startPoint y: 288, endPoint x: 760, endPoint y: 290, distance: 229.3
click at [760, 290] on p "누구나 편하게 마실 수 있는 커피를 추구합니다. 초콜릿의 달콤함과 구운 견과의 고소함이 조화롭고, 단맛의 여운이 길게 이어집니다." at bounding box center [615, 299] width 343 height 32
drag, startPoint x: 760, startPoint y: 290, endPoint x: 668, endPoint y: 309, distance: 94.8
click at [668, 309] on p "누구나 편하게 마실 수 있는 커피를 추구합니다. 초콜릿의 달콤함과 구운 견과의 고소함이 조화롭고, 단맛의 여운이 길게 이어집니다." at bounding box center [615, 299] width 343 height 32
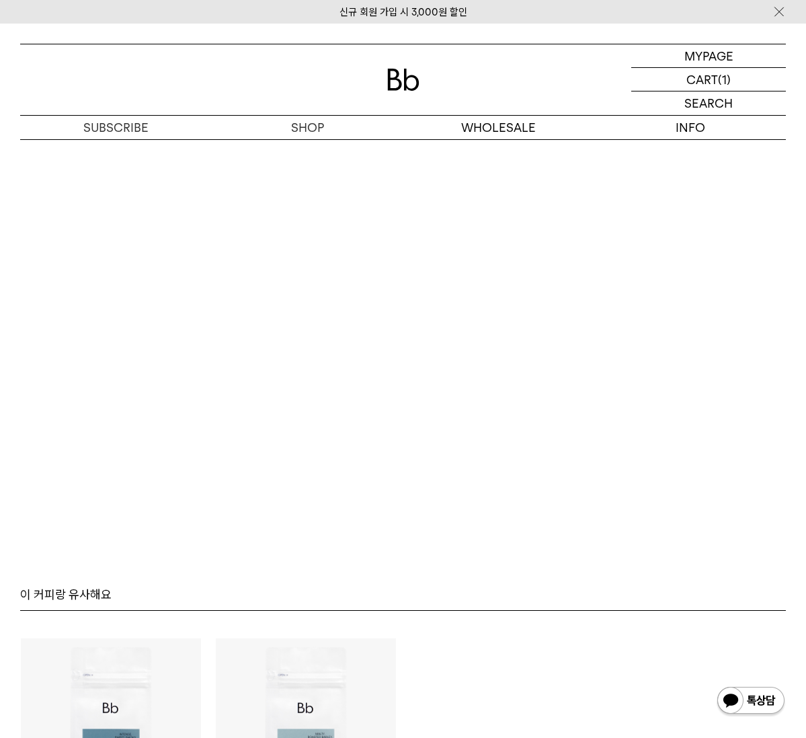
scroll to position [3227, 0]
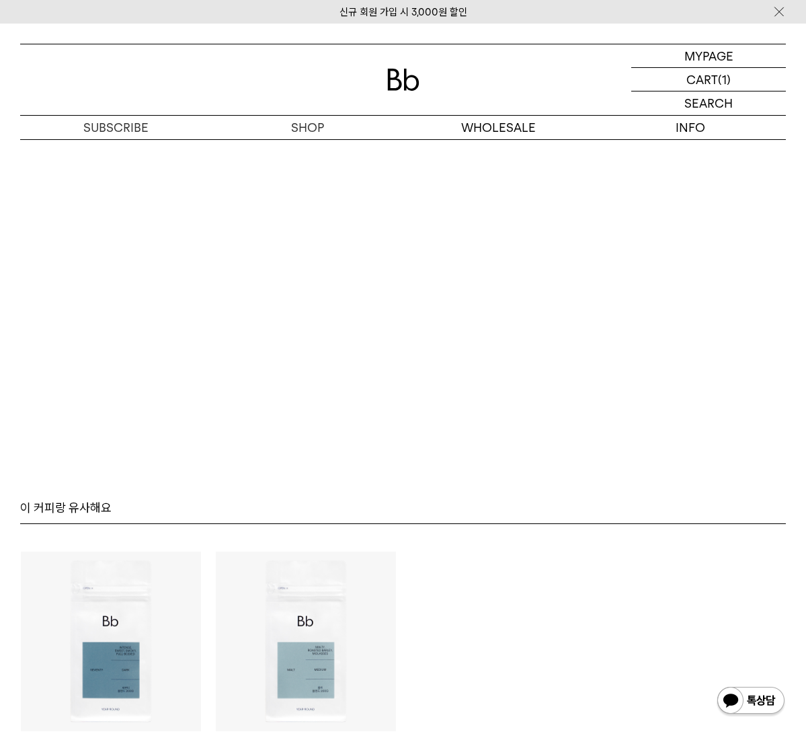
click at [444, 32] on div "MYPAGE 마이페이지 LOGOUT 로그아웃 CART 장바구니 (1) SEARCH 검색 검색폼 ** 추천상품" at bounding box center [403, 82] width 806 height 116
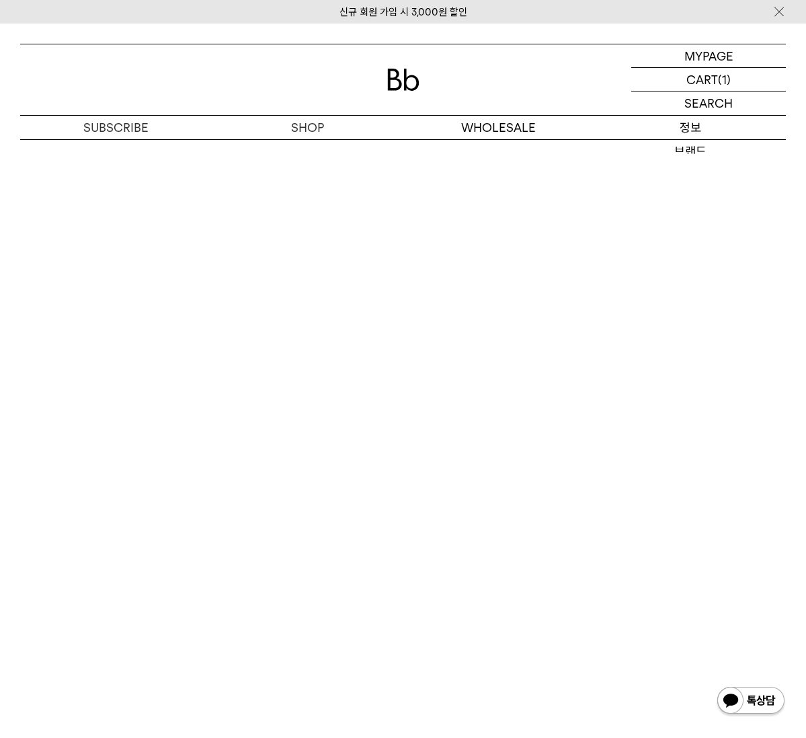
scroll to position [2420, 0]
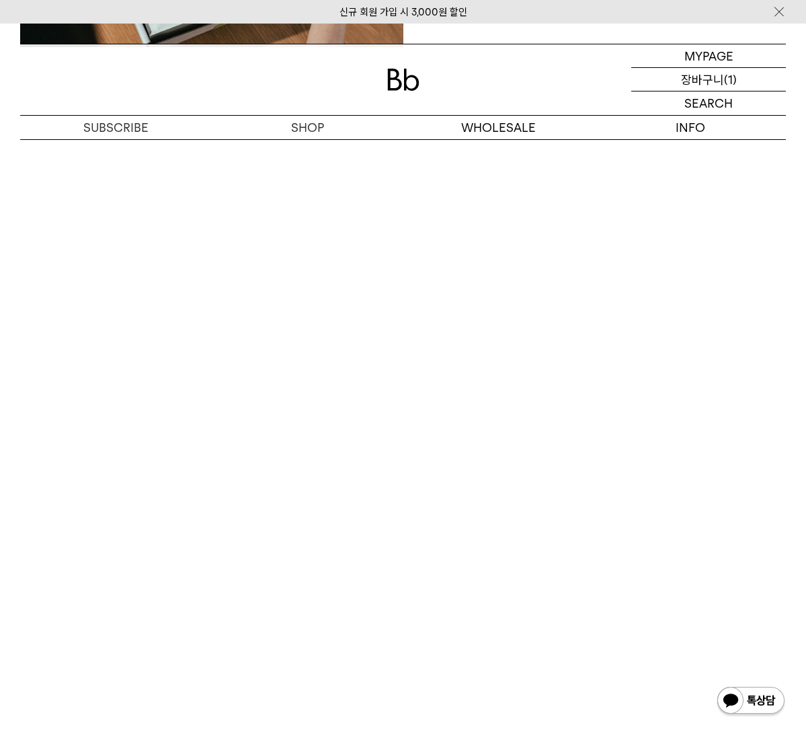
click at [705, 75] on p "장바구니" at bounding box center [702, 79] width 43 height 23
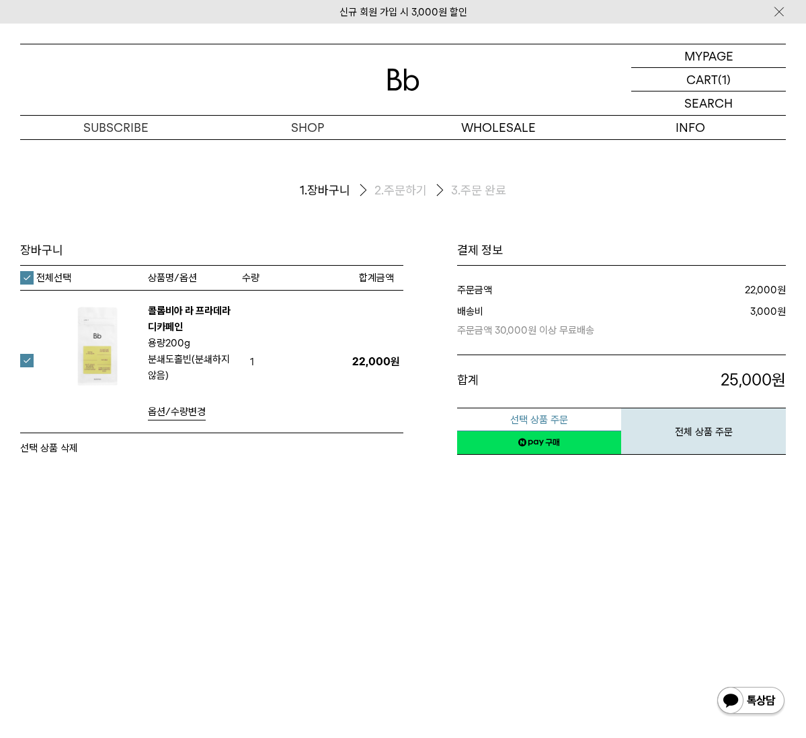
click at [593, 420] on button "선택 상품 주문" at bounding box center [539, 419] width 165 height 24
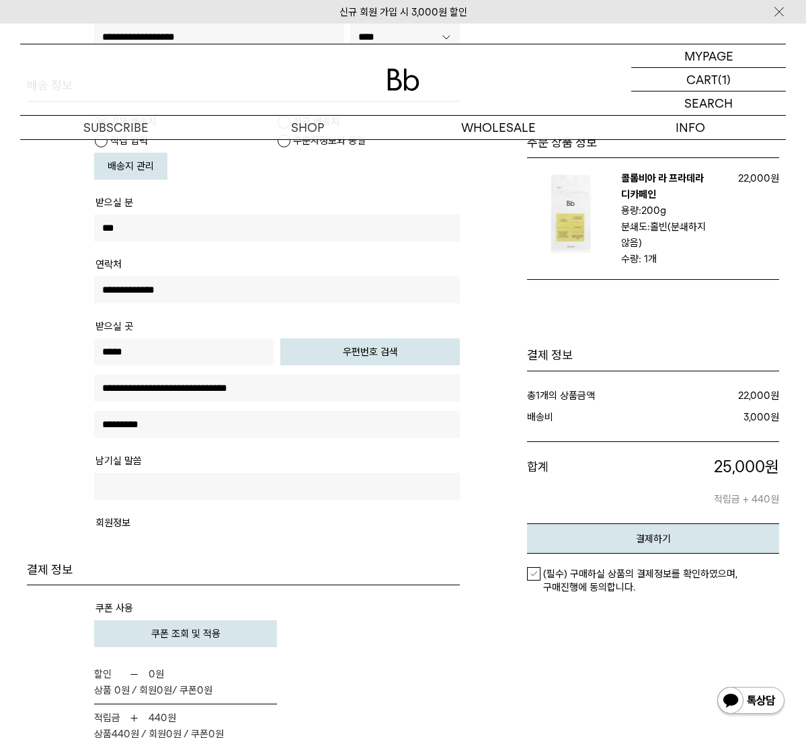
scroll to position [605, 0]
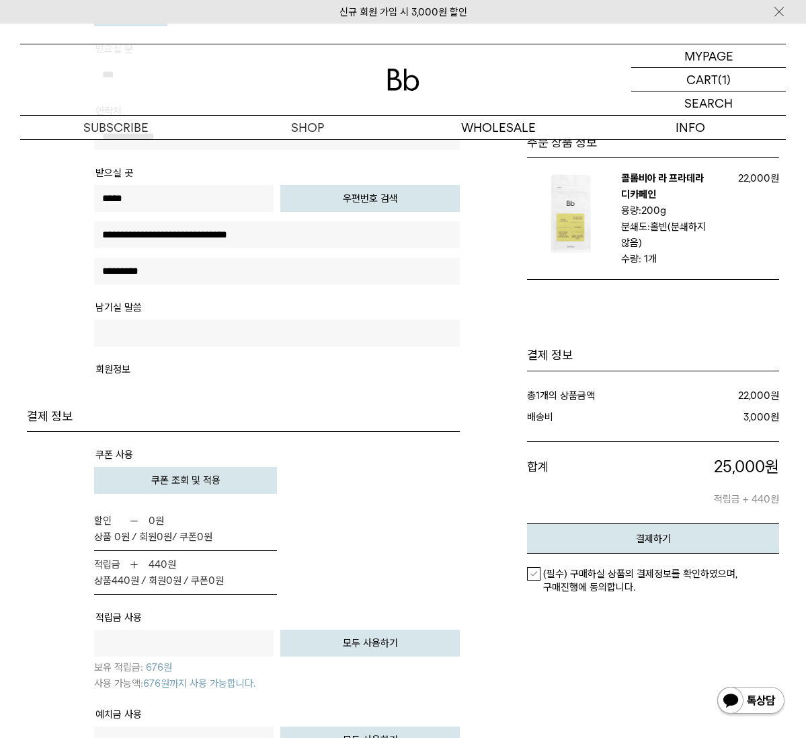
click at [233, 485] on button "쿠폰 조회 및 적용" at bounding box center [185, 480] width 183 height 27
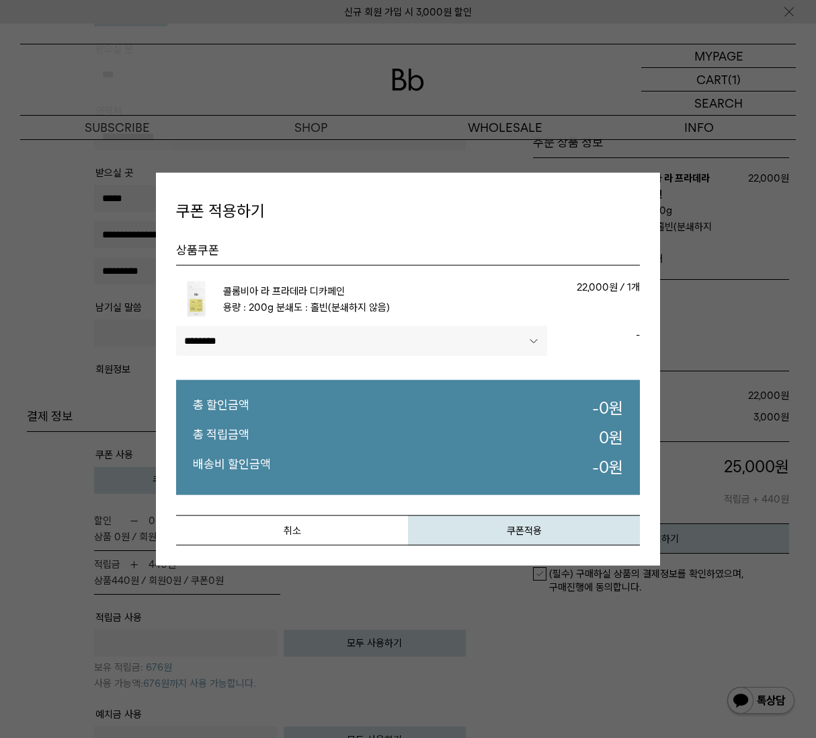
click at [528, 335] on select"] "******** ********" at bounding box center [361, 341] width 371 height 30
select select"] "******"
click at [176, 326] on select"] "******** ********" at bounding box center [361, 341] width 371 height 30
drag, startPoint x: 536, startPoint y: 530, endPoint x: 537, endPoint y: 518, distance: 12.1
click at [536, 529] on button "쿠폰적용" at bounding box center [524, 530] width 232 height 30
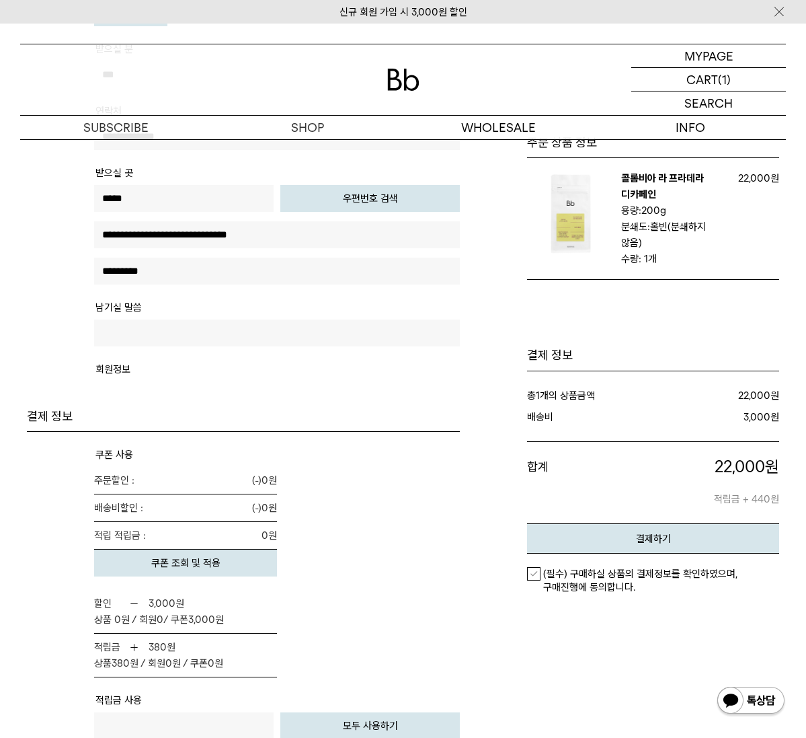
click at [663, 181] on link "콜롬비아 라 프라데라 디카페인" at bounding box center [662, 186] width 83 height 28
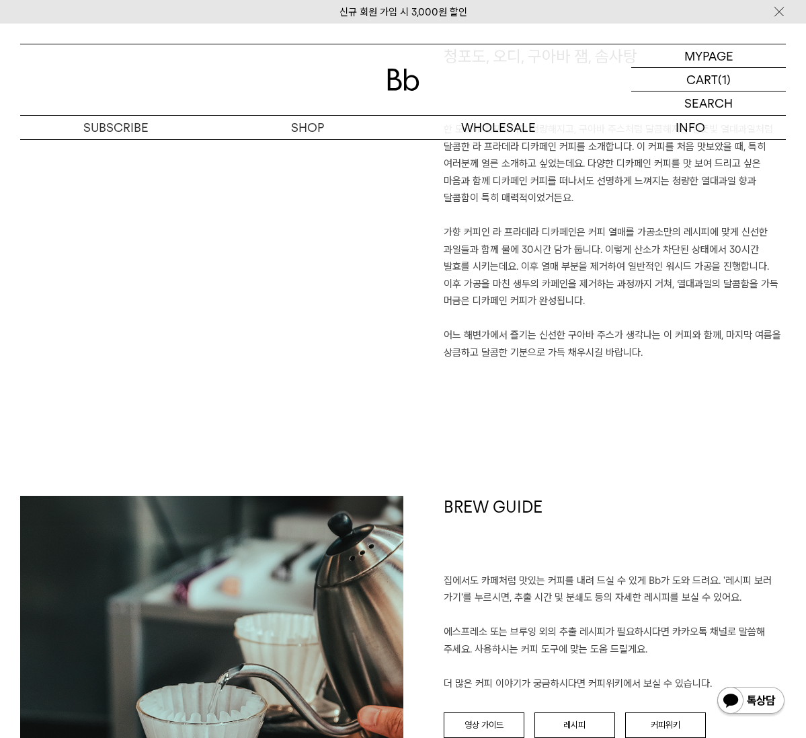
scroll to position [1008, 0]
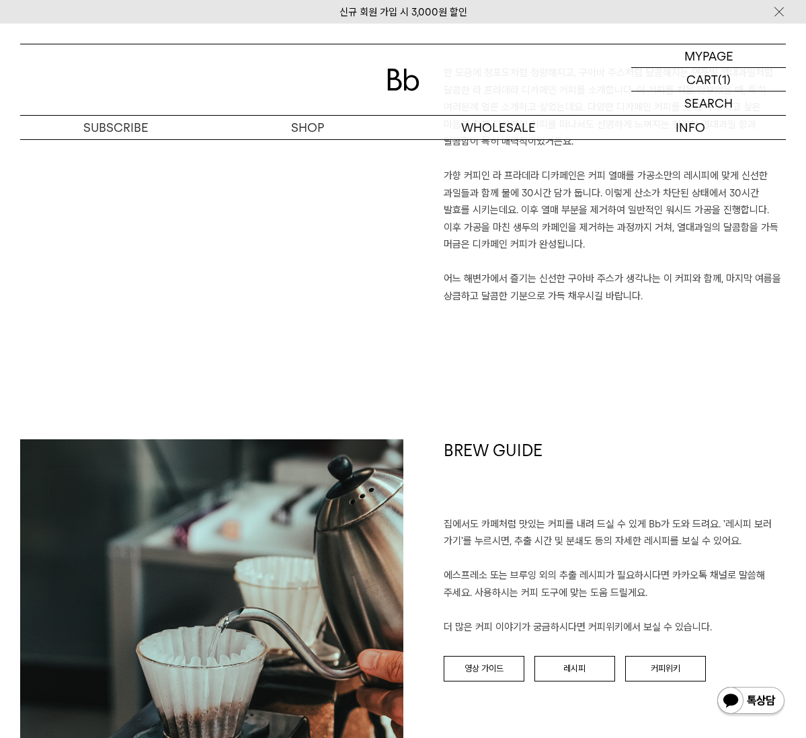
click at [467, 315] on div "청포도, 오디, 구아바 잼, 솜사탕 한 모금에 청포도처럼 청량해지고, 구아바 주스처럼 달콤해지는 연둣빛 열대과일처럼 달콤한 라 프라데라 디카페…" at bounding box center [403, 214] width 766 height 451
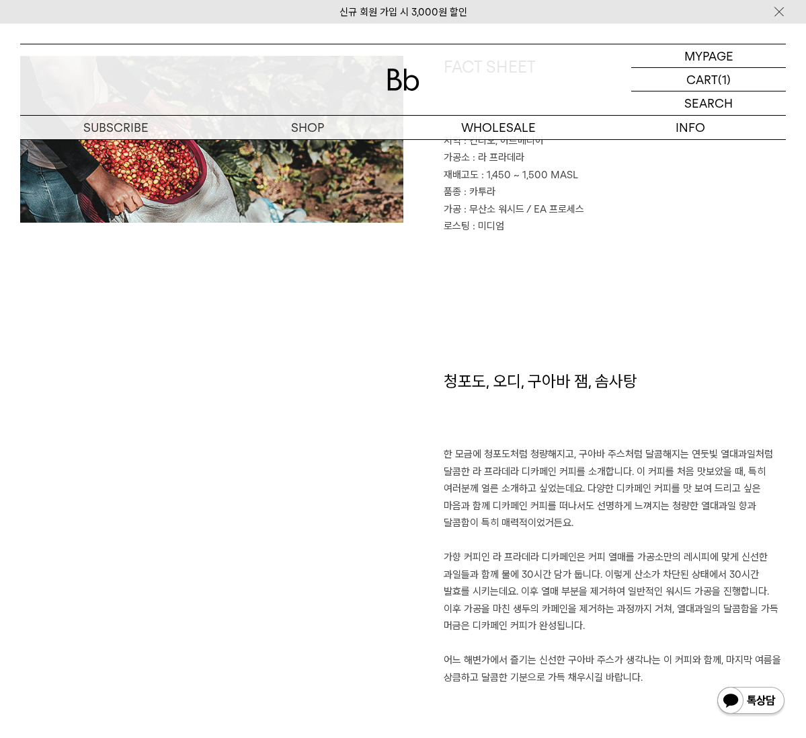
scroll to position [471, 0]
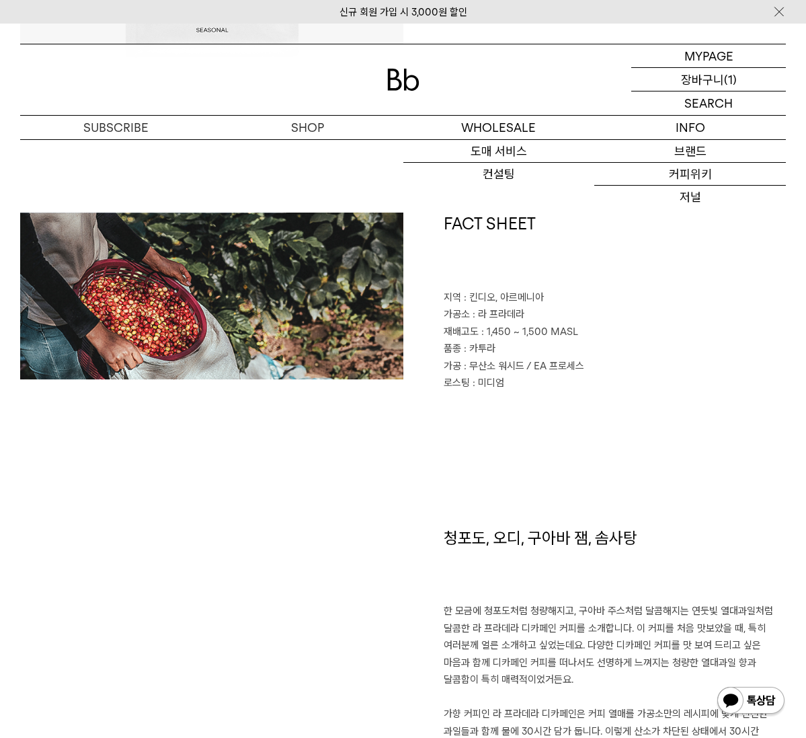
click at [682, 83] on p "장바구니" at bounding box center [702, 79] width 43 height 23
